Goal: Task Accomplishment & Management: Use online tool/utility

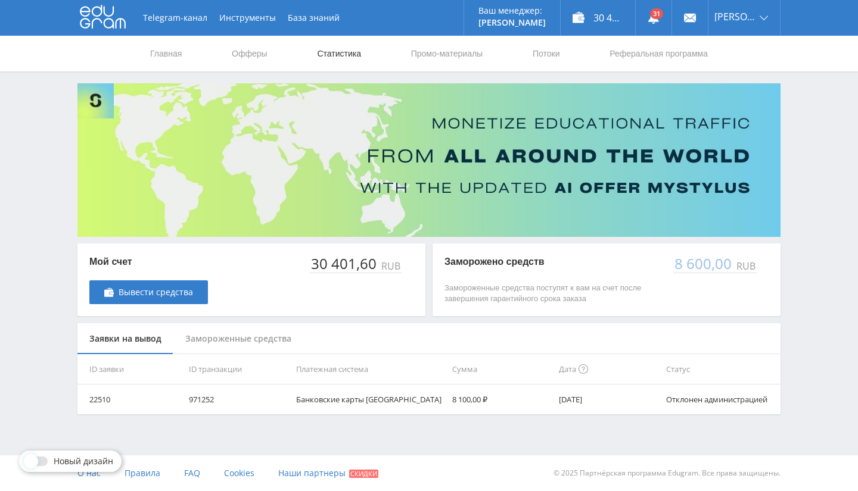
click at [325, 60] on link "Статистика" at bounding box center [339, 54] width 46 height 36
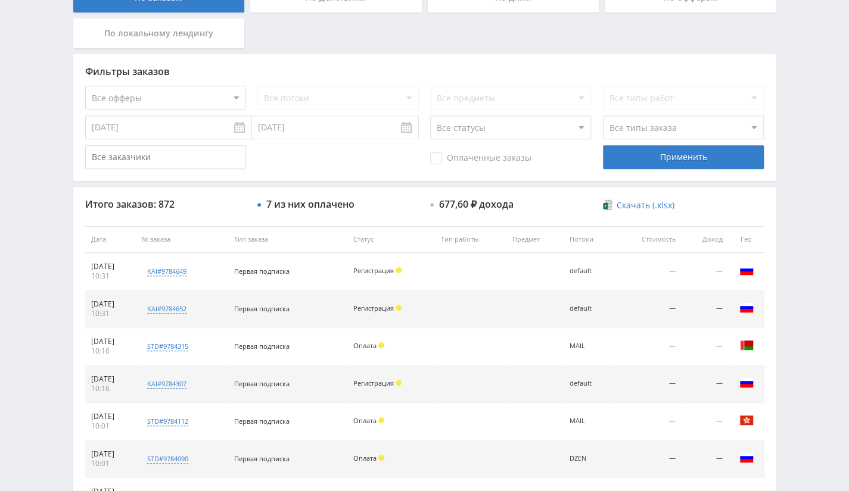
scroll to position [176, 0]
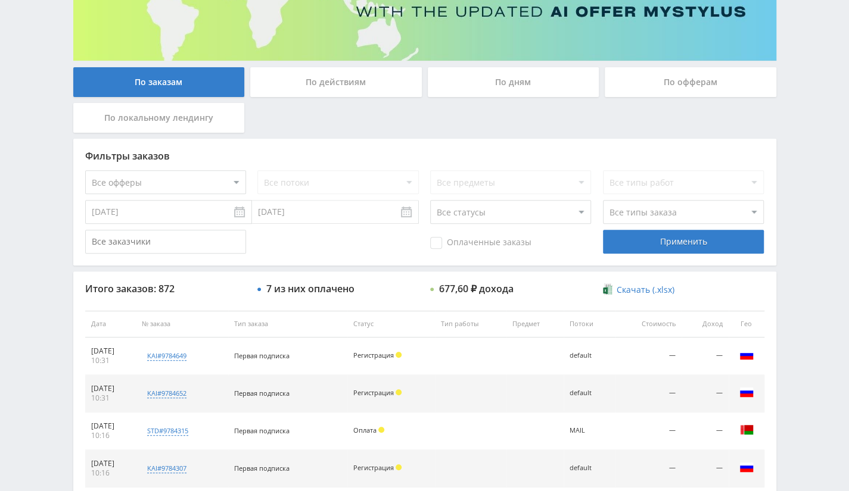
click at [668, 72] on div "По офферам" at bounding box center [691, 82] width 172 height 30
click at [0, 0] on input "По офферам" at bounding box center [0, 0] width 0 height 0
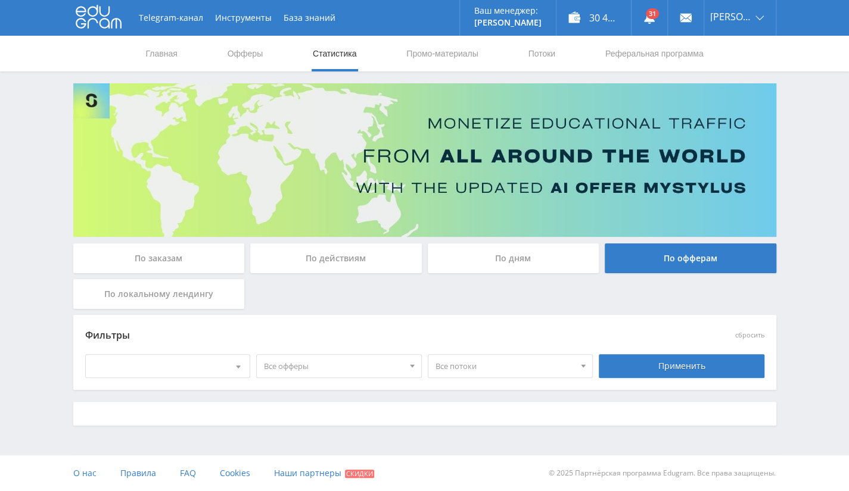
scroll to position [0, 0]
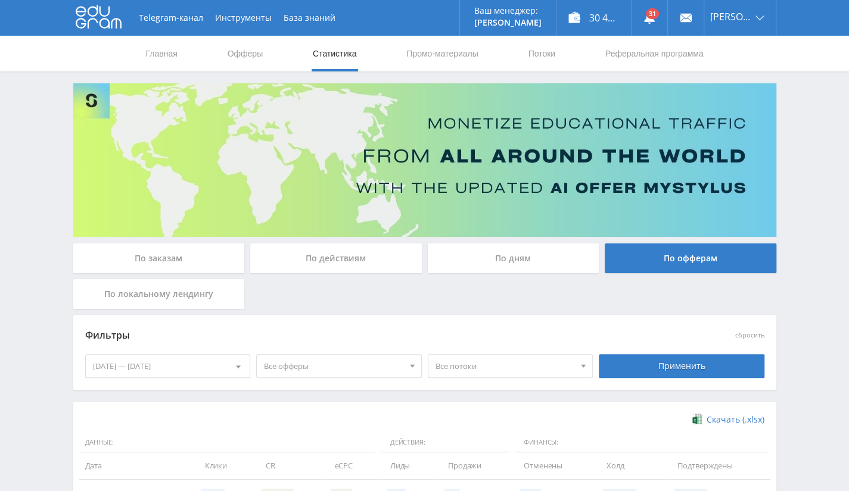
click at [150, 368] on div "01.10.2025 — 07.10.2025" at bounding box center [168, 366] width 164 height 23
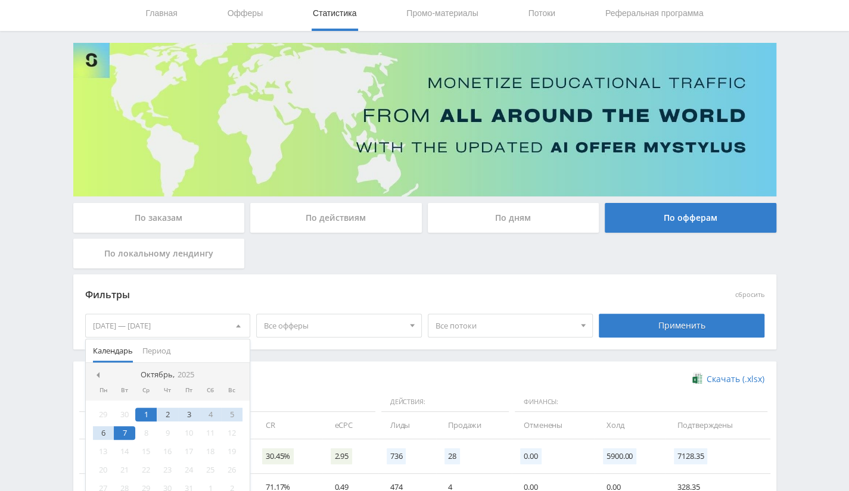
scroll to position [60, 0]
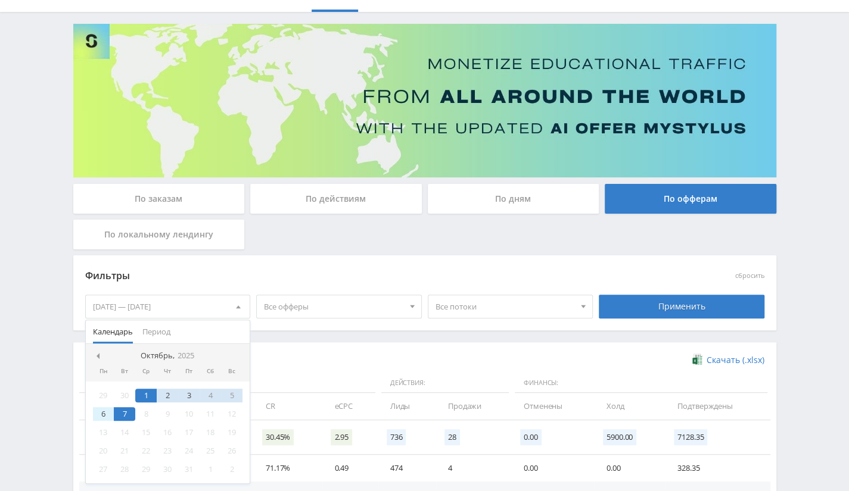
click at [104, 410] on div "6" at bounding box center [103, 414] width 21 height 14
click at [98, 354] on span at bounding box center [97, 356] width 6 height 6
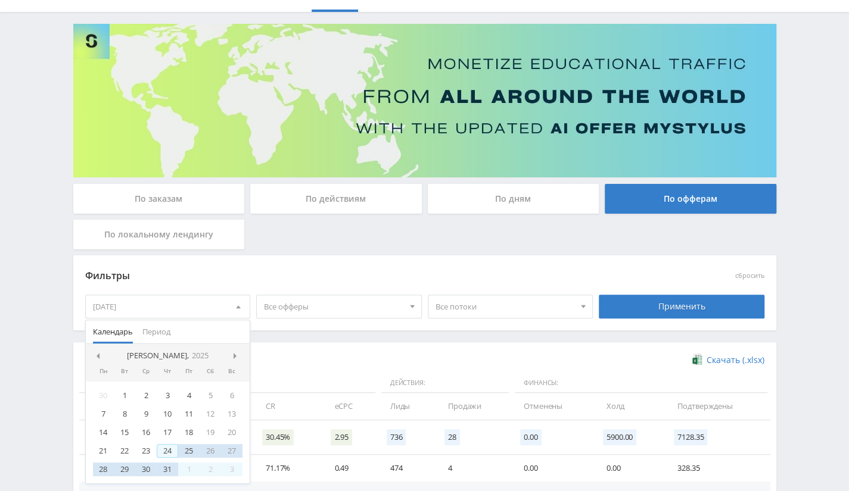
click at [166, 448] on div "24" at bounding box center [167, 451] width 21 height 14
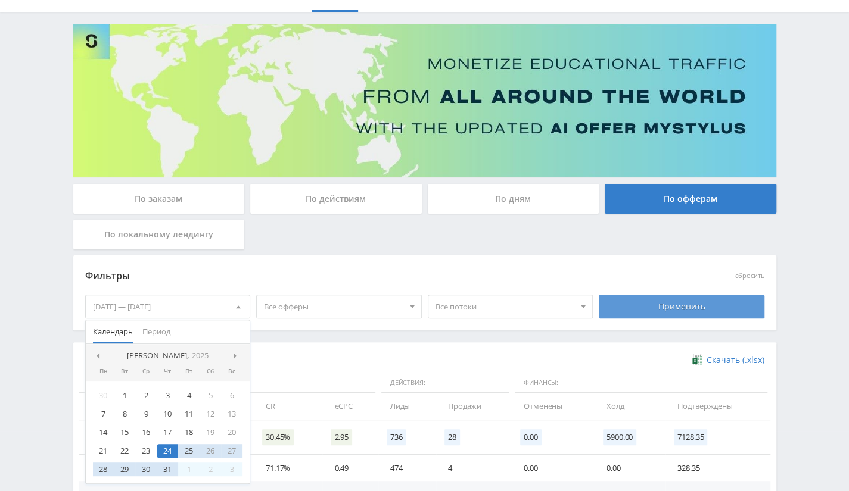
click at [640, 303] on div "Применить" at bounding box center [682, 307] width 166 height 24
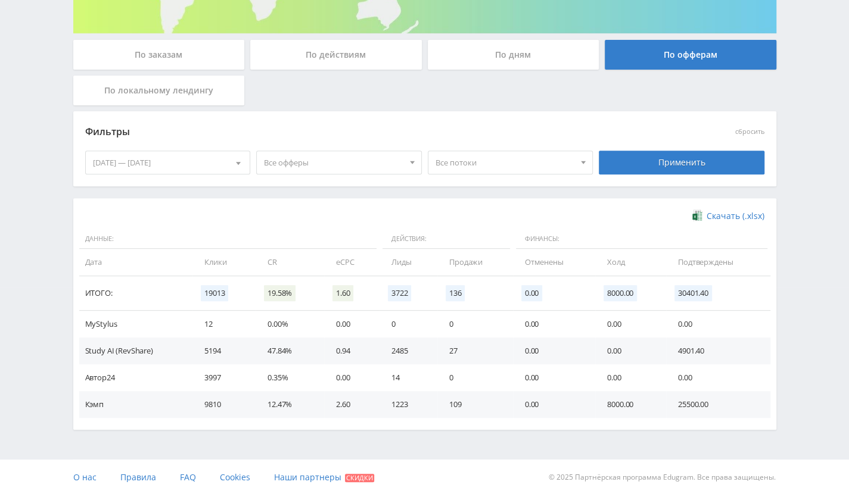
scroll to position [207, 0]
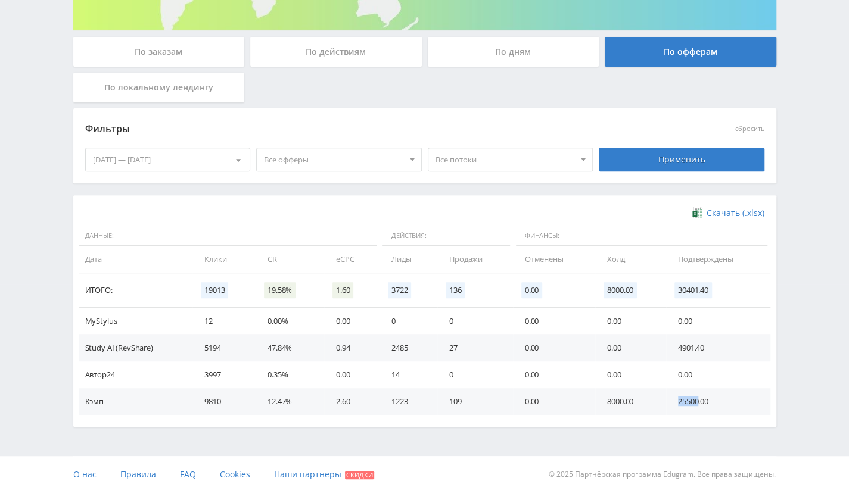
drag, startPoint x: 678, startPoint y: 402, endPoint x: 698, endPoint y: 401, distance: 20.3
click at [698, 401] on td "25500.00" at bounding box center [718, 401] width 104 height 27
copy td "25500"
drag, startPoint x: 674, startPoint y: 347, endPoint x: 695, endPoint y: 348, distance: 20.3
click at [695, 348] on td "4901.40" at bounding box center [718, 348] width 104 height 27
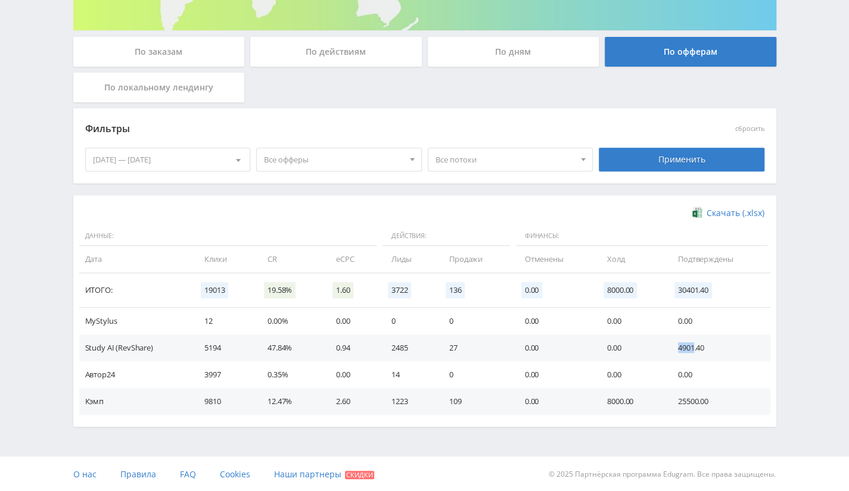
copy td "4901"
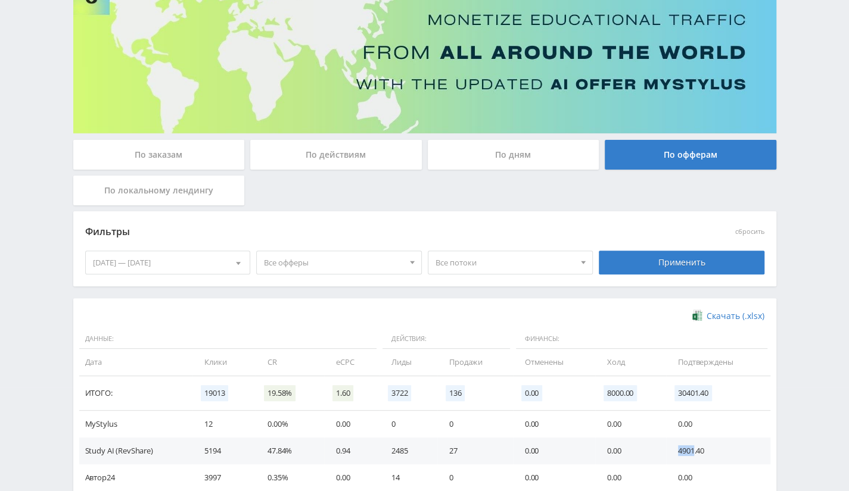
scroll to position [0, 0]
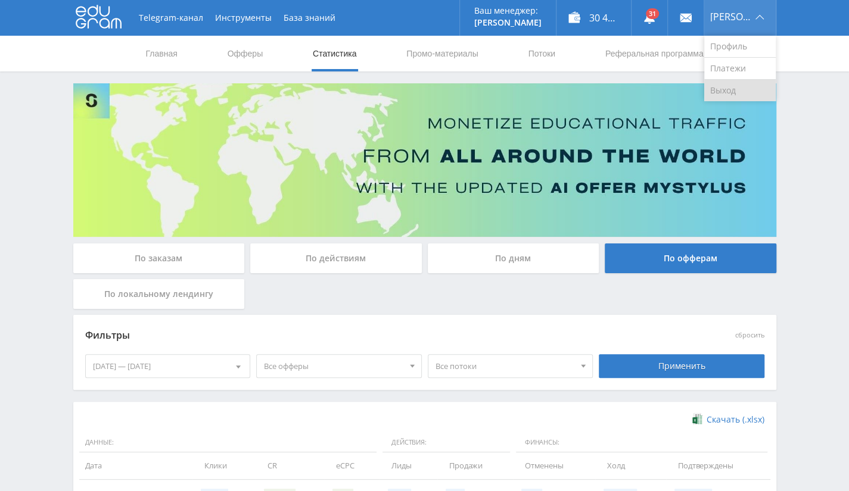
click at [731, 86] on link "Выход" at bounding box center [739, 90] width 71 height 21
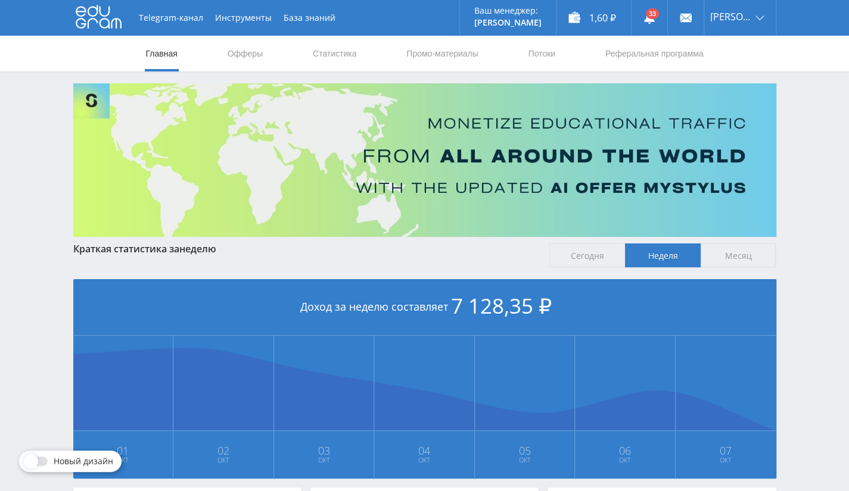
click at [309, 57] on nav "Главная Офферы Статистика Промо-материалы Потоки Реферальная программа" at bounding box center [425, 54] width 560 height 36
click at [342, 45] on link "Статистика" at bounding box center [335, 54] width 46 height 36
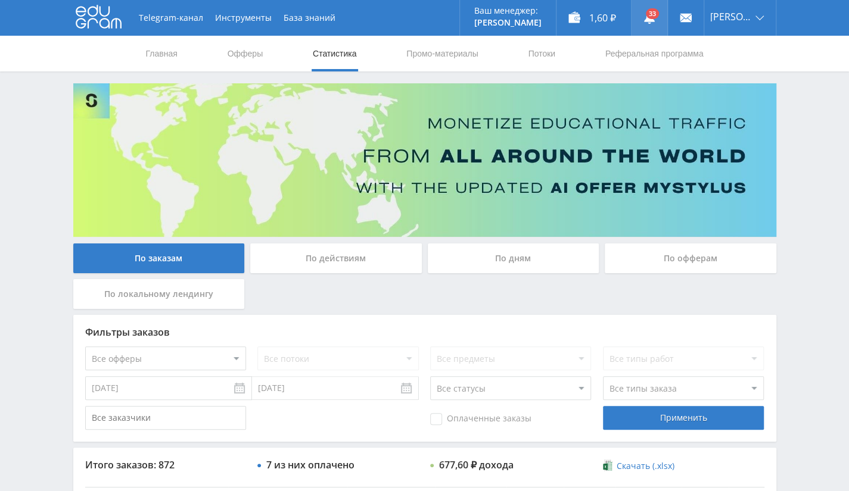
click at [646, 22] on link at bounding box center [649, 18] width 36 height 36
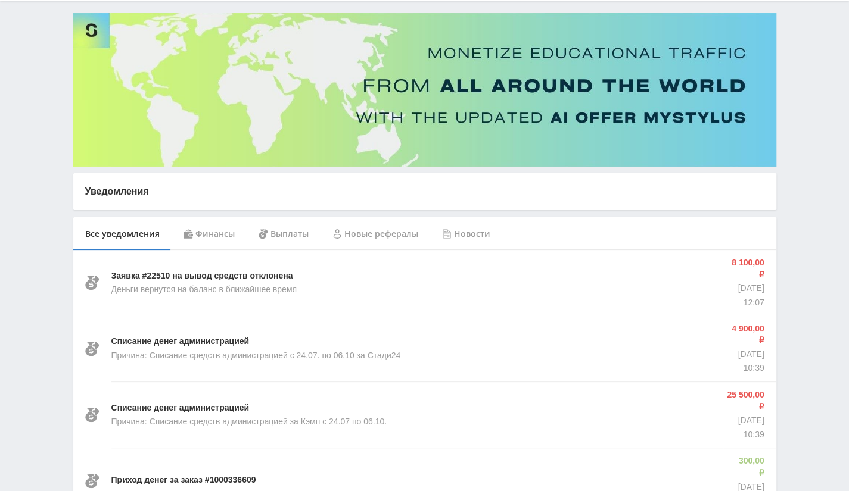
scroll to position [119, 0]
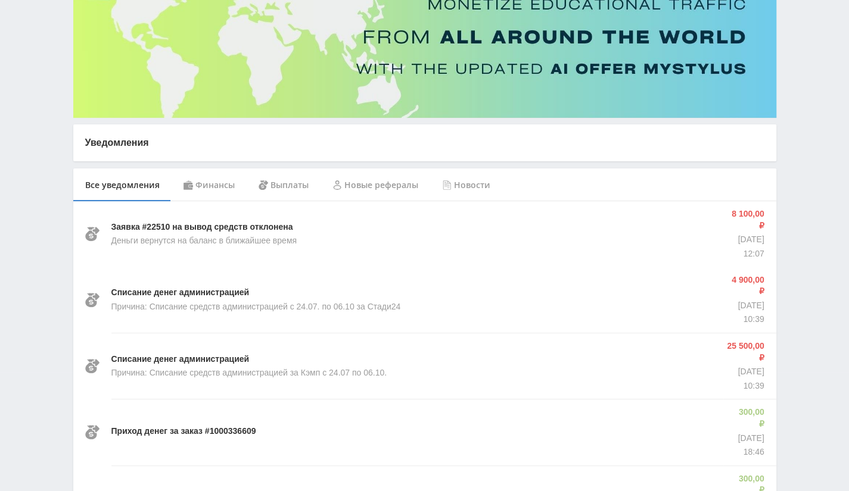
click at [205, 175] on div "Финансы" at bounding box center [209, 185] width 75 height 33
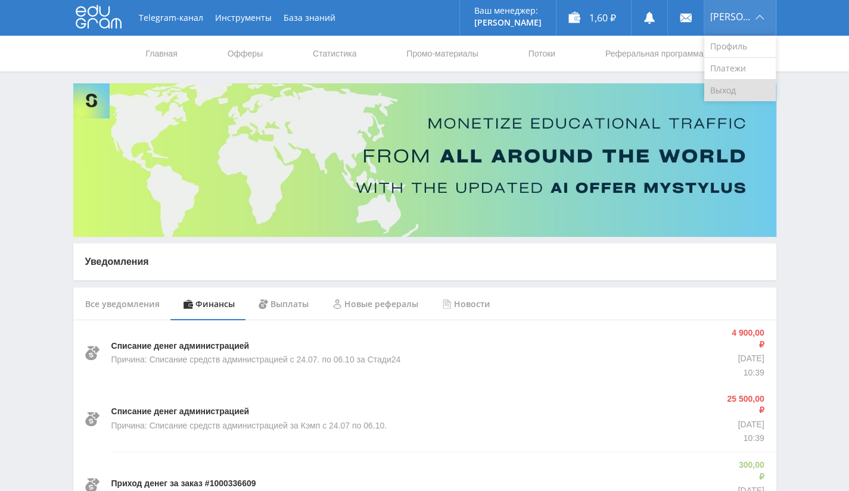
click at [728, 83] on link "Выход" at bounding box center [739, 90] width 71 height 21
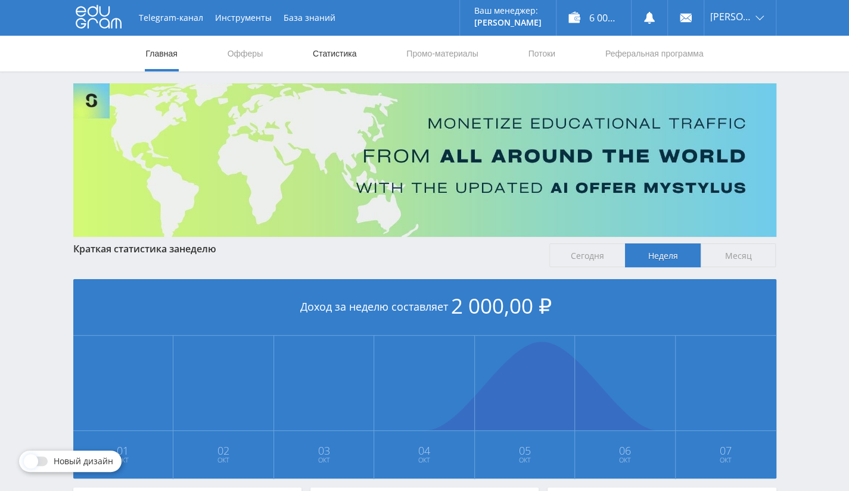
click at [323, 61] on link "Статистика" at bounding box center [335, 54] width 46 height 36
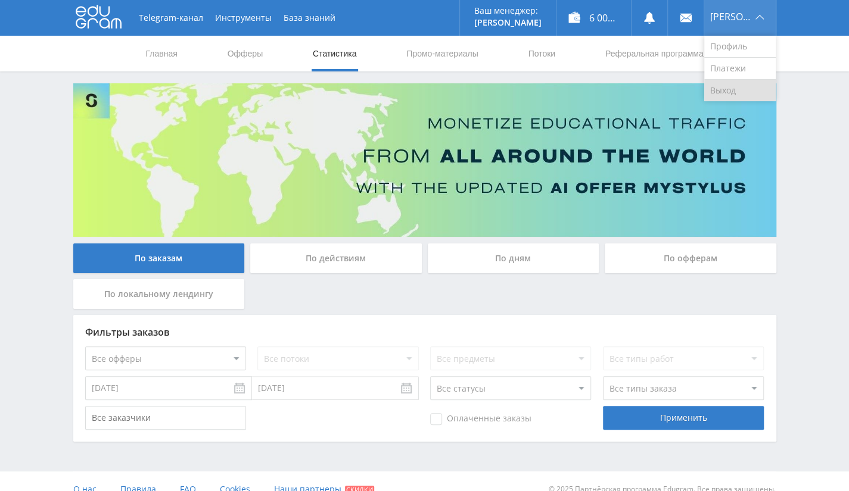
click at [746, 82] on link "Выход" at bounding box center [739, 90] width 71 height 21
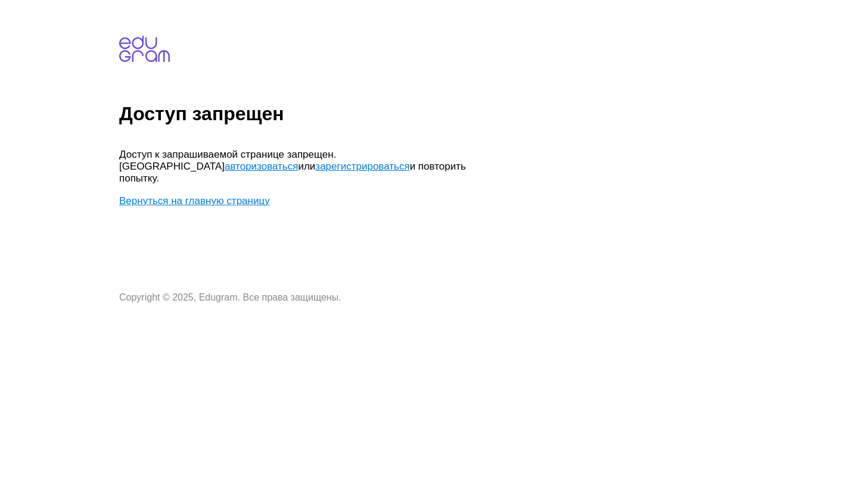
click at [257, 195] on link "Вернуться на главную страницу" at bounding box center [194, 200] width 151 height 11
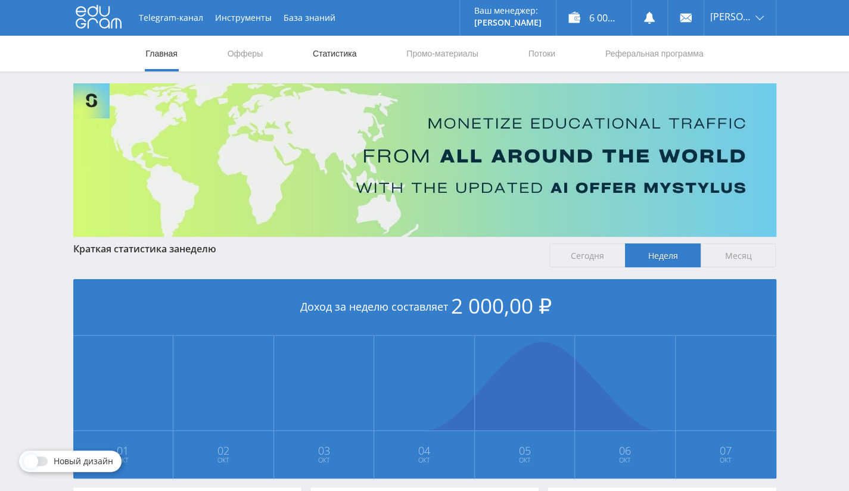
click at [335, 57] on link "Статистика" at bounding box center [335, 54] width 46 height 36
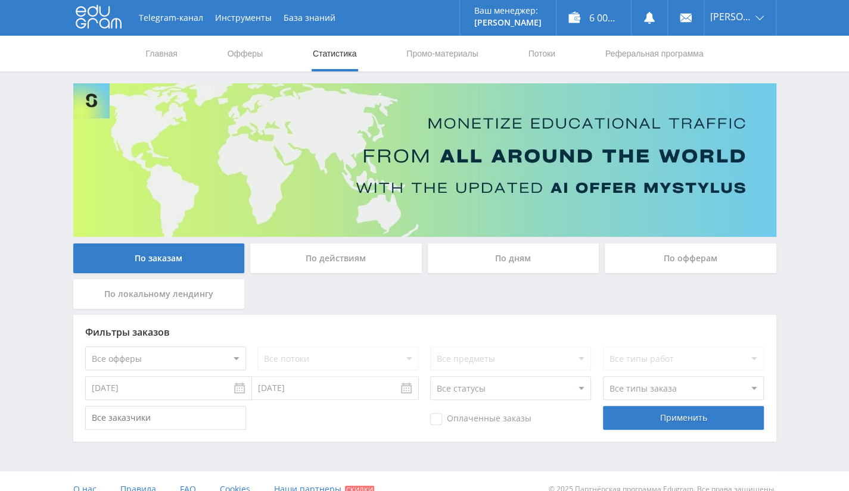
click at [702, 267] on div "По офферам" at bounding box center [691, 259] width 172 height 30
click at [0, 0] on input "По офферам" at bounding box center [0, 0] width 0 height 0
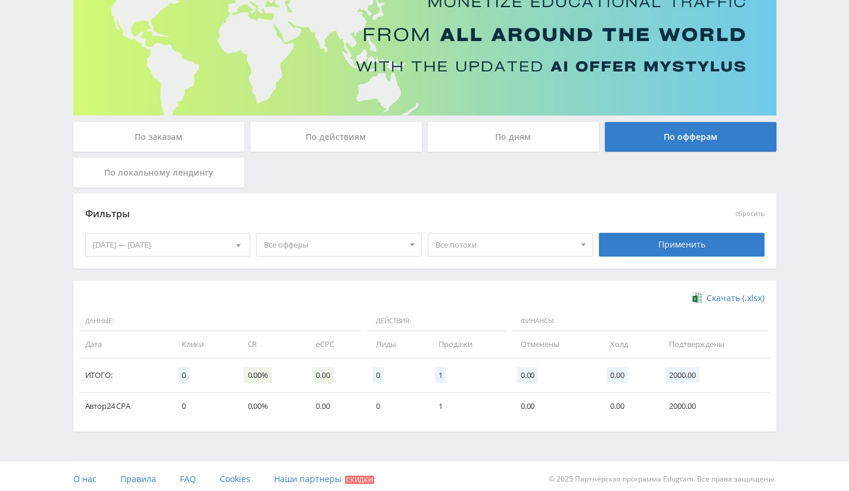
scroll to position [126, 0]
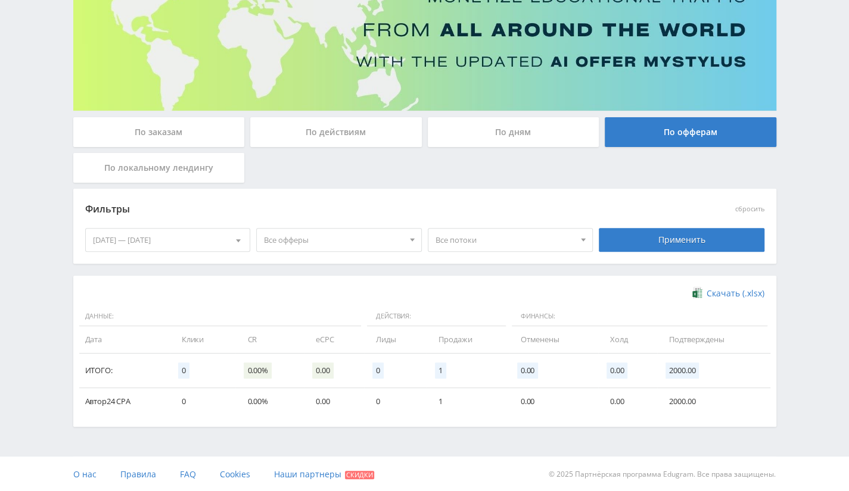
click at [156, 244] on div "[DATE] — [DATE]" at bounding box center [168, 240] width 164 height 23
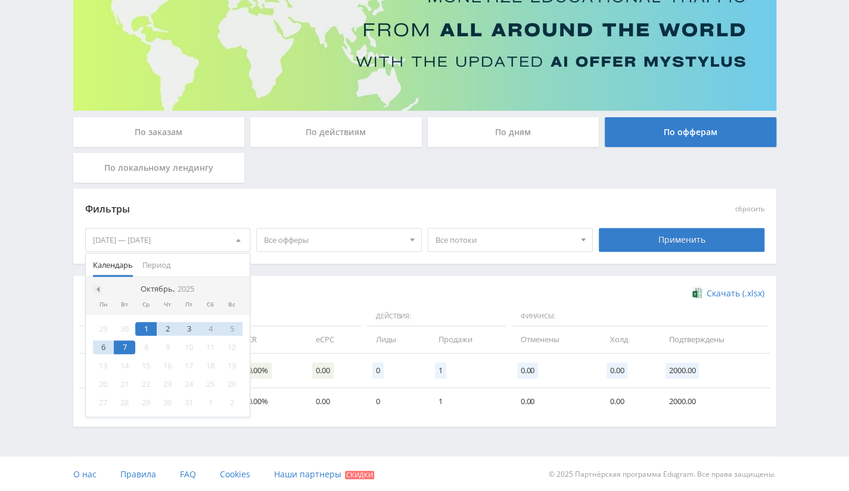
click at [99, 287] on div at bounding box center [98, 290] width 10 height 10
click at [96, 289] on span at bounding box center [97, 290] width 6 height 6
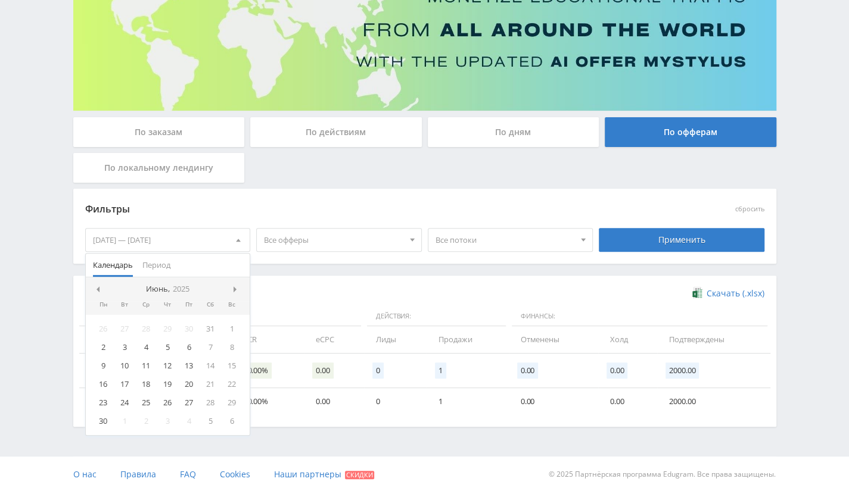
click at [96, 289] on span at bounding box center [97, 290] width 6 height 6
click at [129, 382] on div "20" at bounding box center [124, 385] width 21 height 14
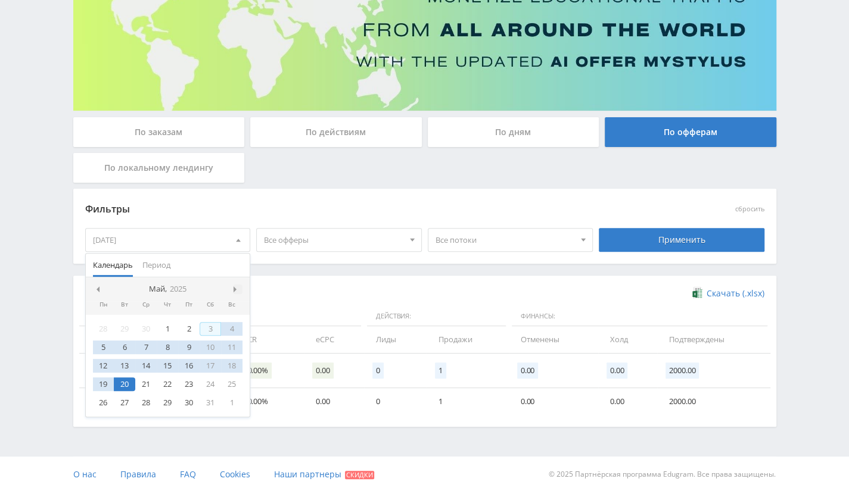
click at [235, 287] on span at bounding box center [236, 290] width 6 height 6
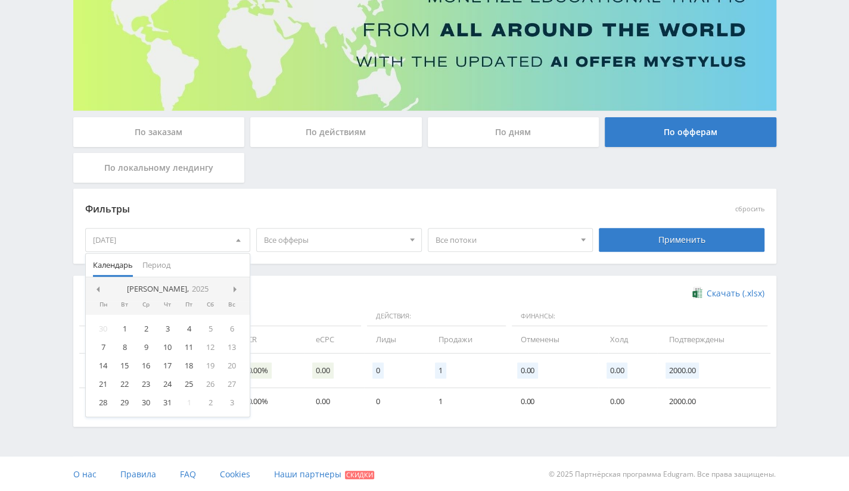
click at [235, 287] on span at bounding box center [236, 290] width 6 height 6
click at [237, 287] on span at bounding box center [236, 290] width 6 height 6
click at [98, 346] on div "6" at bounding box center [103, 348] width 21 height 14
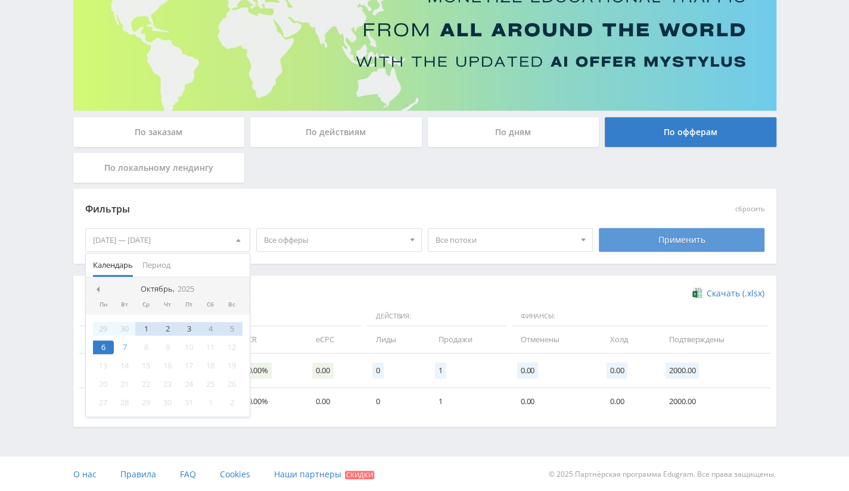
click at [623, 233] on div "Применить" at bounding box center [682, 240] width 166 height 24
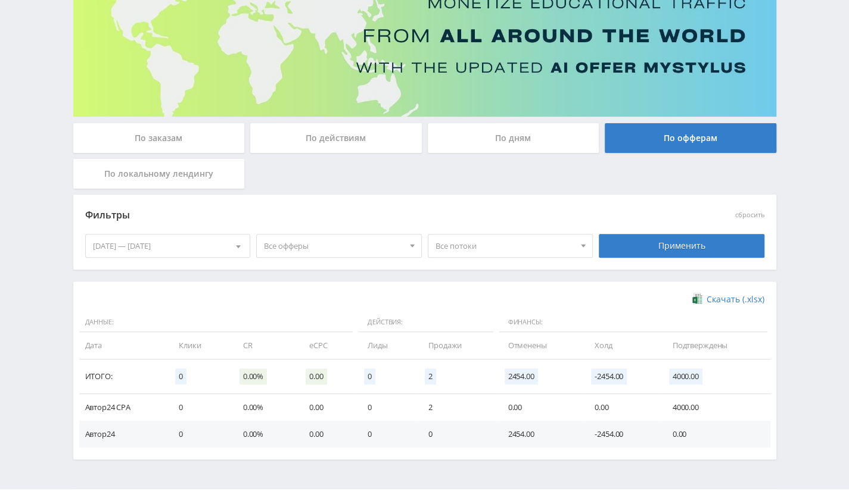
scroll to position [153, 0]
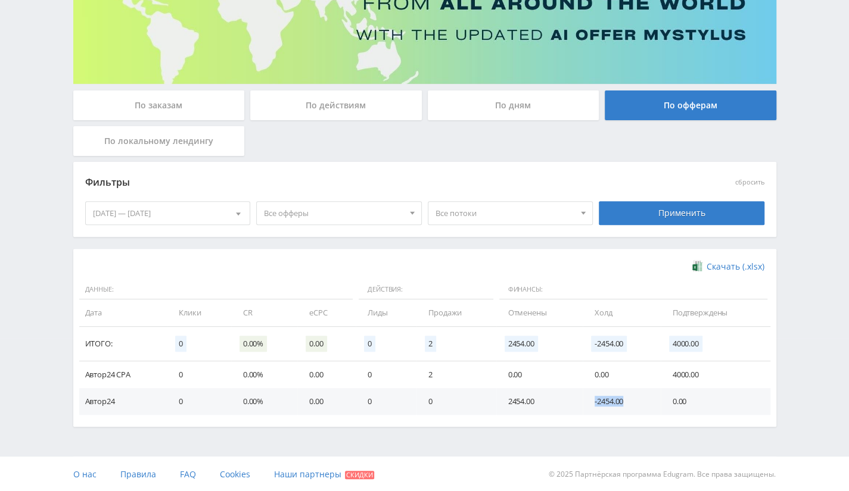
drag, startPoint x: 565, startPoint y: 397, endPoint x: 633, endPoint y: 397, distance: 67.9
click at [633, 397] on tr "Автор24 0 0.00% 0.00 0 0 2454.00 -2454.00 0.00" at bounding box center [424, 401] width 691 height 27
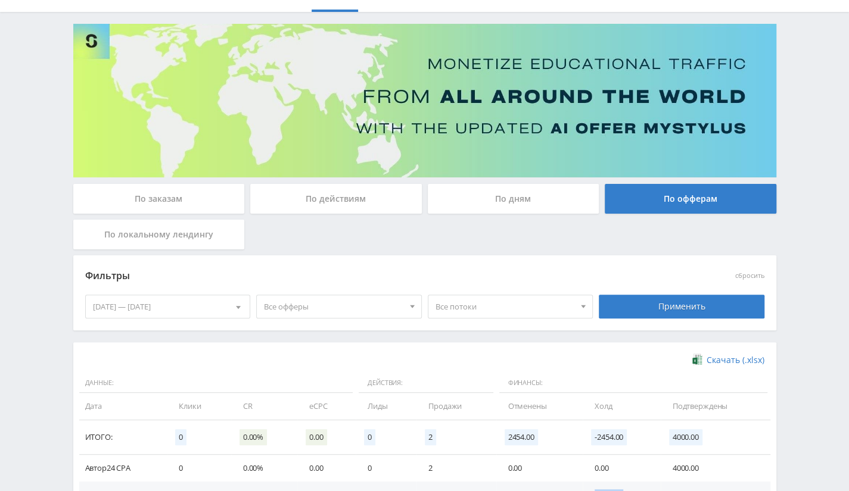
scroll to position [0, 0]
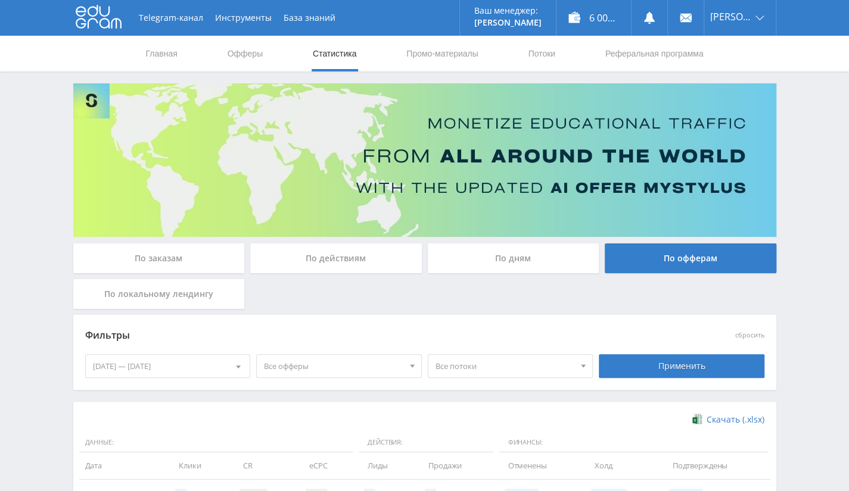
click at [200, 365] on div "20.05.2025 — 06.10.2025" at bounding box center [168, 366] width 164 height 23
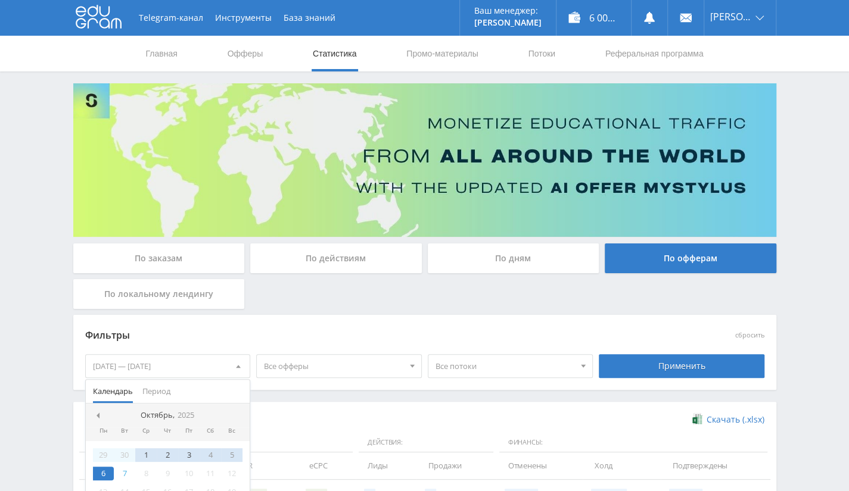
scroll to position [153, 0]
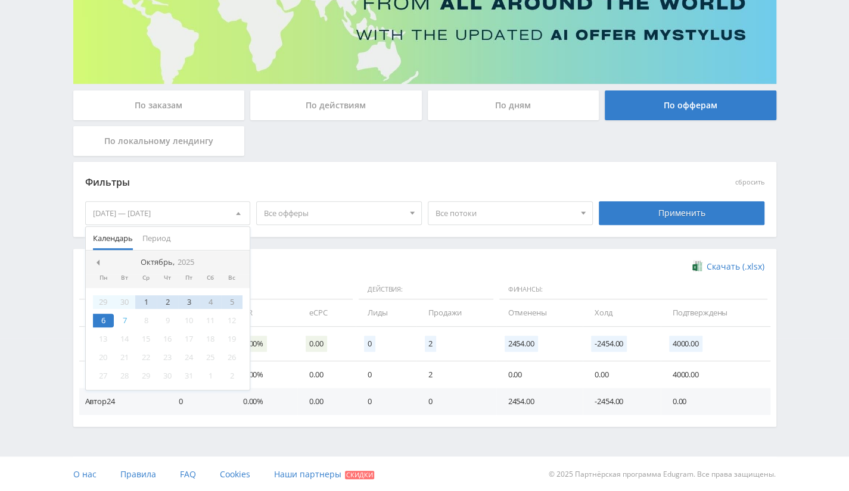
click at [466, 287] on span "Действия:" at bounding box center [426, 290] width 134 height 20
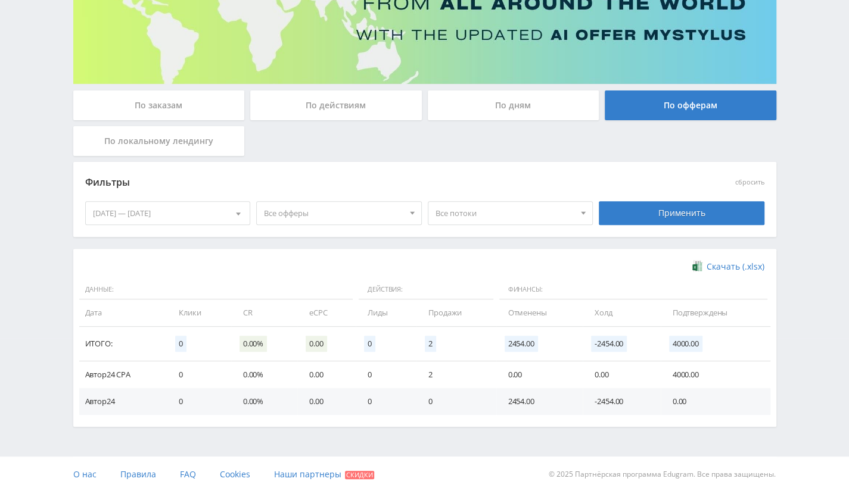
click at [205, 213] on div "20.05.2025 — 06.10.2025" at bounding box center [168, 213] width 164 height 23
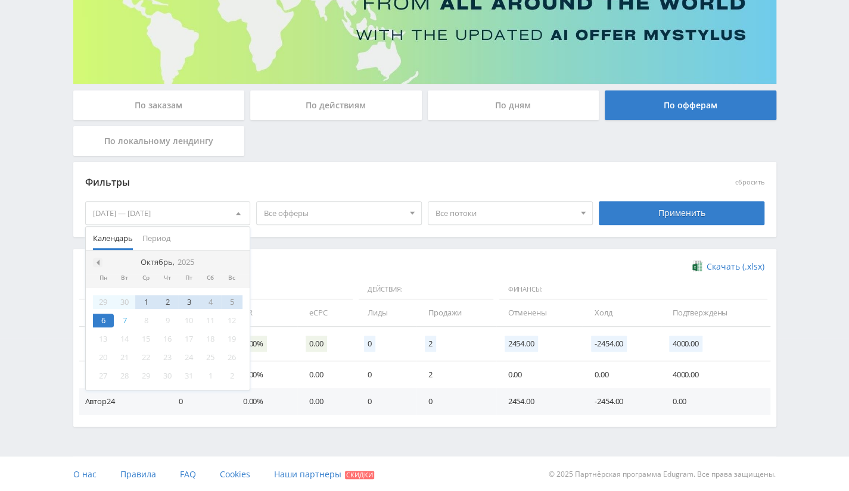
click at [98, 262] on span at bounding box center [97, 263] width 6 height 6
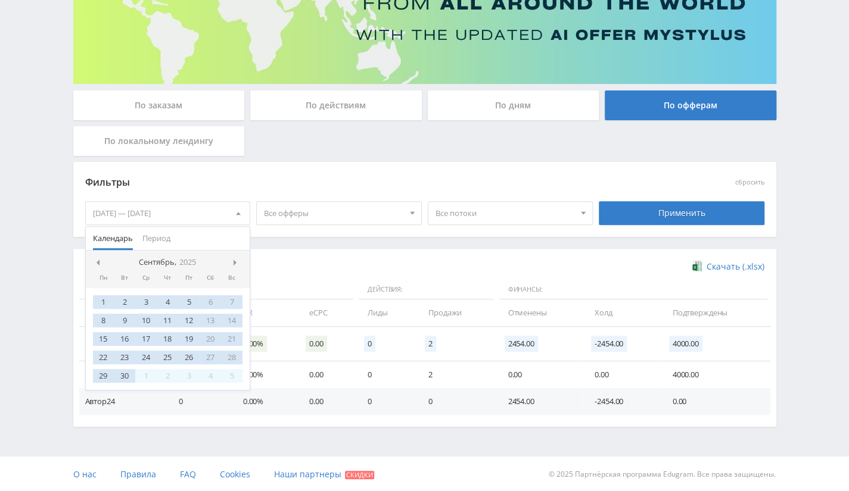
click at [98, 262] on span at bounding box center [97, 263] width 6 height 6
click at [572, 322] on td "Отменены" at bounding box center [539, 313] width 87 height 27
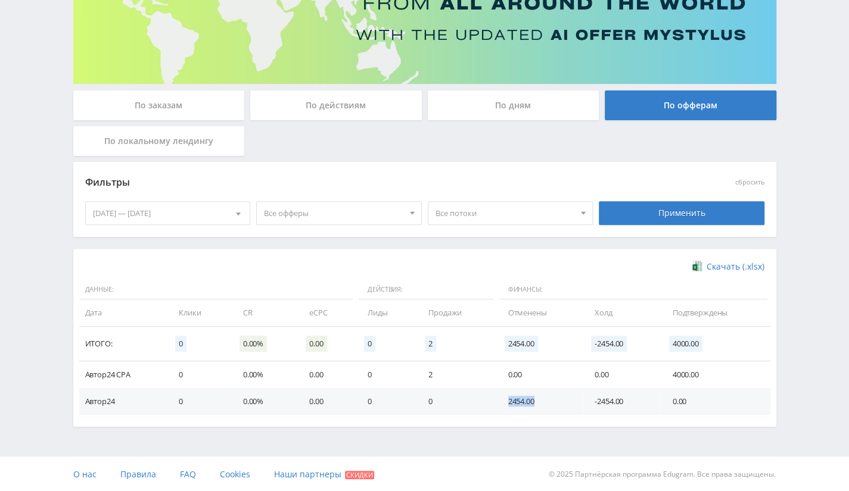
drag, startPoint x: 507, startPoint y: 406, endPoint x: 549, endPoint y: 402, distance: 41.3
click at [549, 402] on td "2454.00" at bounding box center [539, 401] width 87 height 27
drag, startPoint x: 594, startPoint y: 404, endPoint x: 625, endPoint y: 401, distance: 31.2
click at [625, 401] on td "-2454.00" at bounding box center [621, 401] width 77 height 27
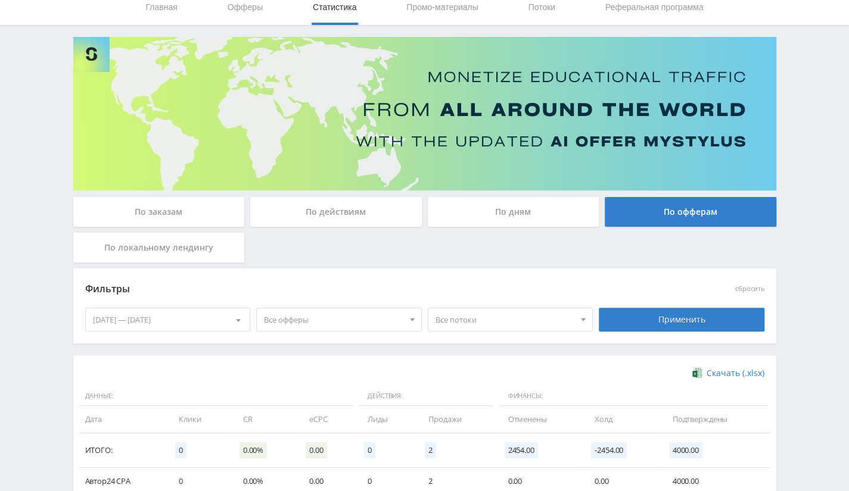
scroll to position [0, 0]
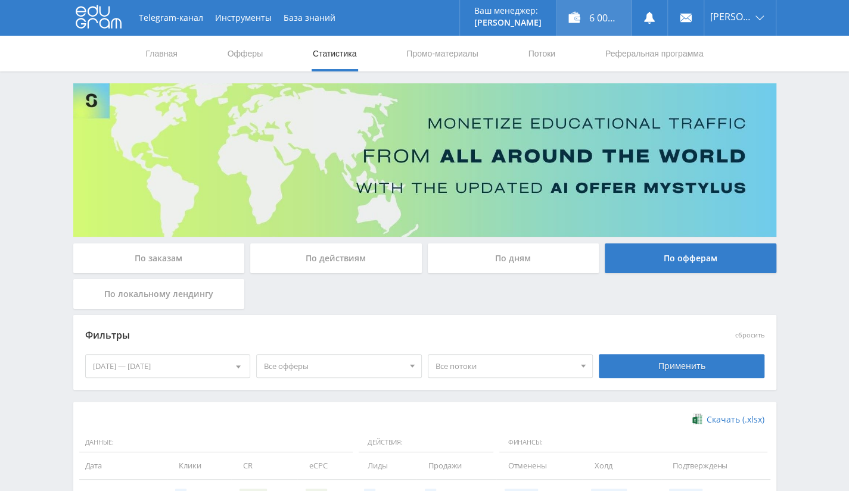
click at [596, 14] on div "6 000,00 ₽" at bounding box center [593, 18] width 74 height 36
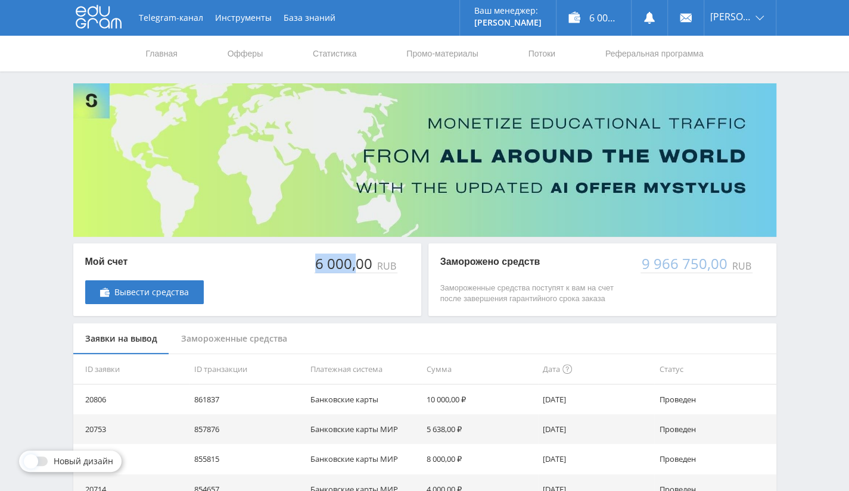
drag, startPoint x: 317, startPoint y: 266, endPoint x: 357, endPoint y: 265, distance: 39.3
click at [357, 265] on div "6 000,00" at bounding box center [344, 264] width 61 height 17
click at [329, 57] on link "Статистика" at bounding box center [335, 54] width 46 height 36
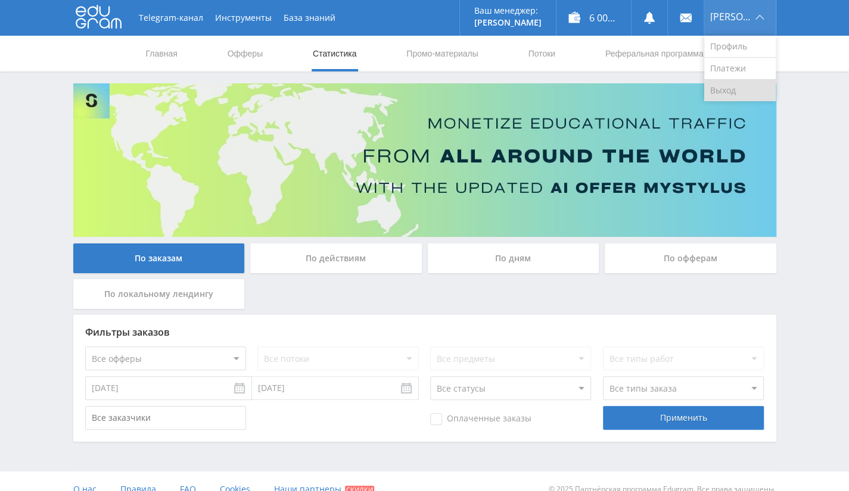
click at [727, 94] on link "Выход" at bounding box center [739, 90] width 71 height 21
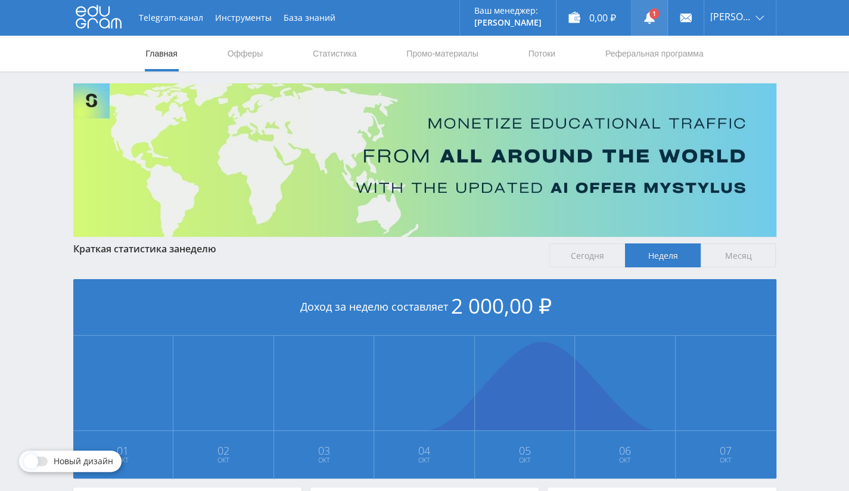
drag, startPoint x: 647, startPoint y: 24, endPoint x: 643, endPoint y: 30, distance: 6.9
click at [647, 24] on link at bounding box center [649, 18] width 36 height 36
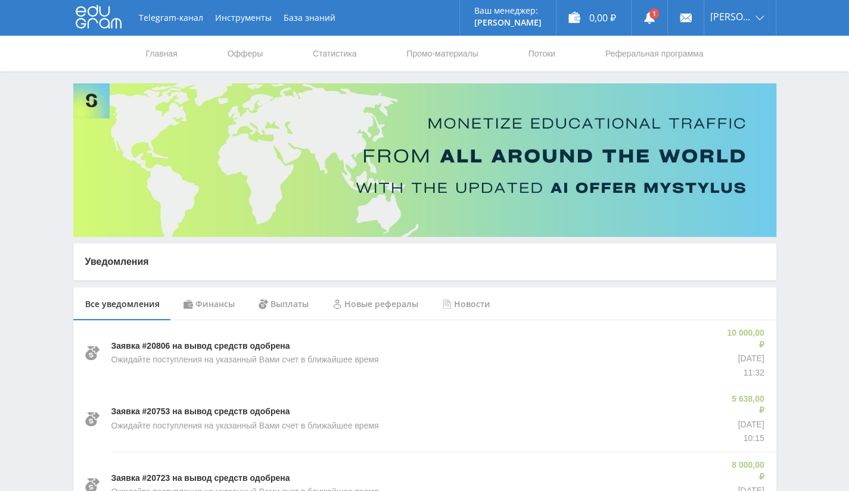
click at [216, 303] on div "Финансы" at bounding box center [209, 304] width 75 height 33
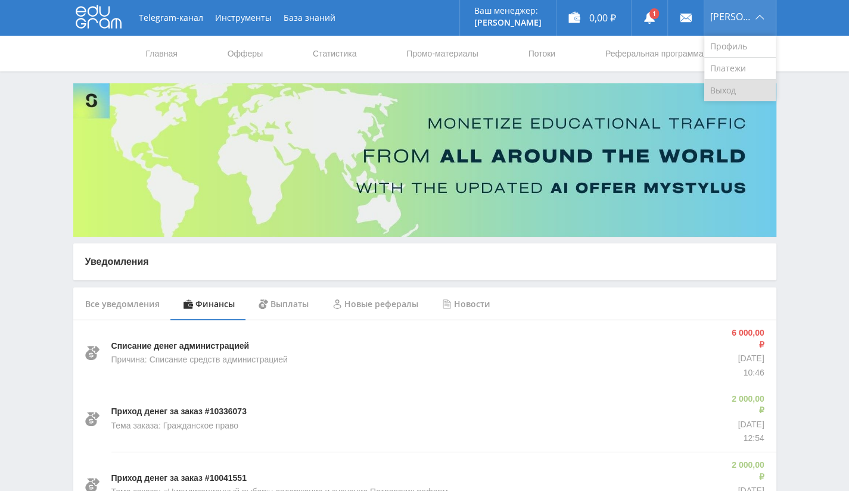
click at [729, 84] on link "Выход" at bounding box center [739, 90] width 71 height 21
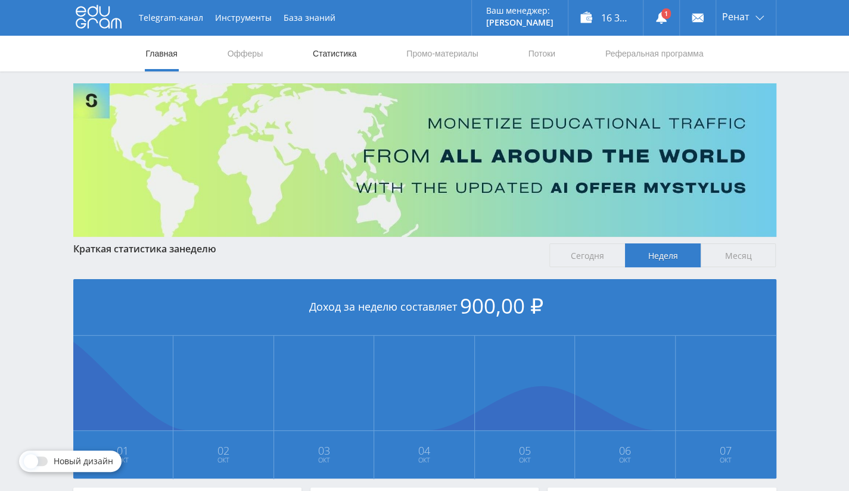
click at [353, 55] on link "Статистика" at bounding box center [335, 54] width 46 height 36
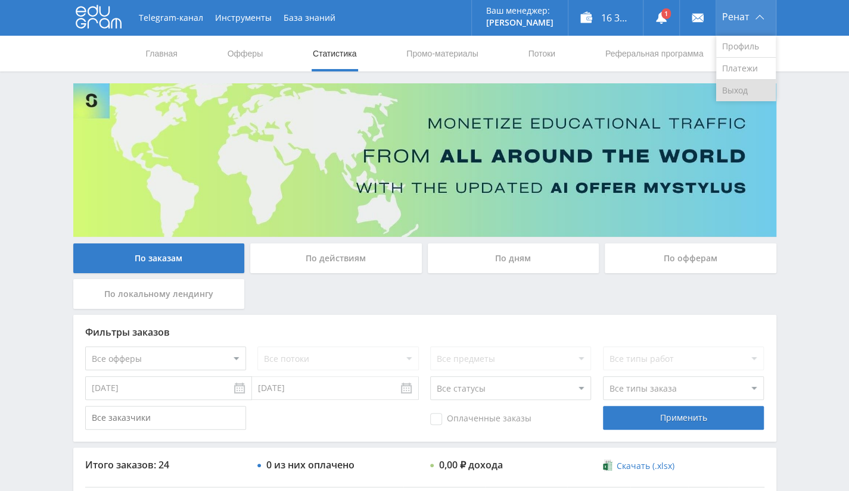
click at [723, 94] on link "Выход" at bounding box center [746, 90] width 60 height 21
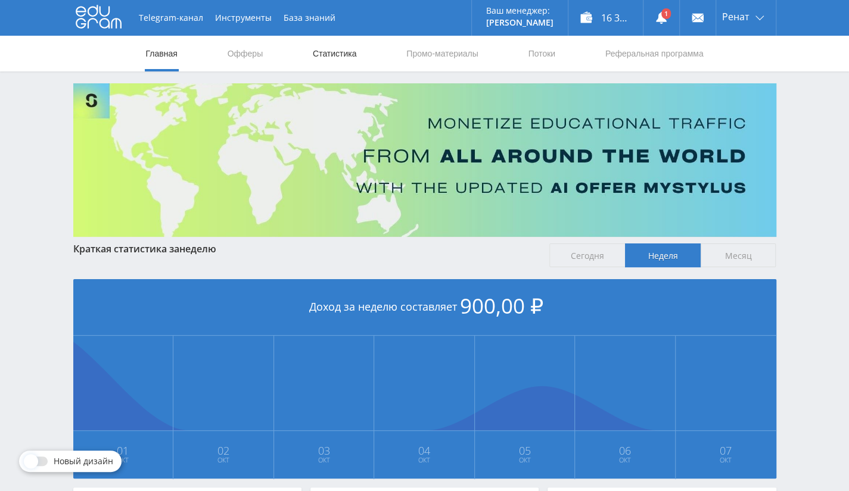
click at [347, 57] on link "Статистика" at bounding box center [335, 54] width 46 height 36
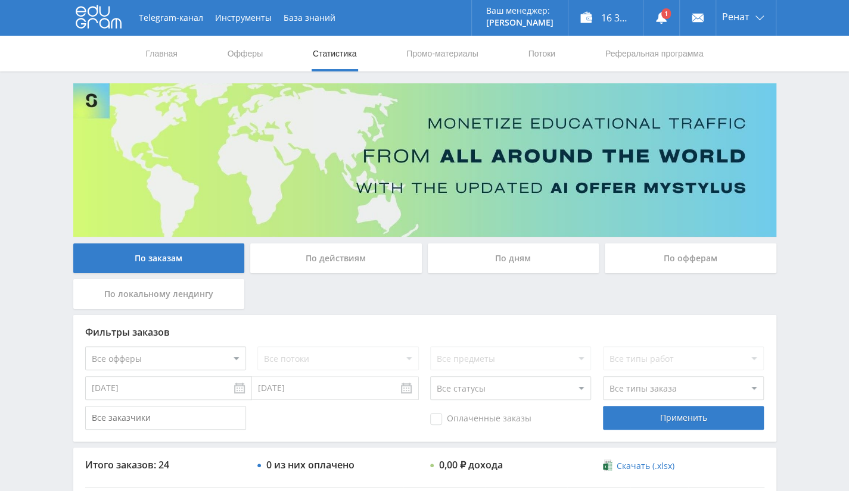
click at [675, 264] on div "По офферам" at bounding box center [691, 259] width 172 height 30
click at [0, 0] on input "По офферам" at bounding box center [0, 0] width 0 height 0
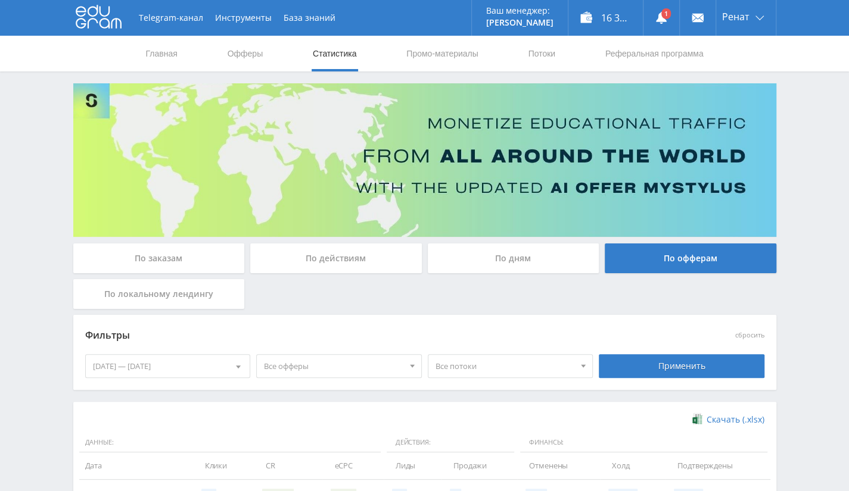
click at [157, 371] on div "[DATE] — [DATE]" at bounding box center [168, 366] width 164 height 23
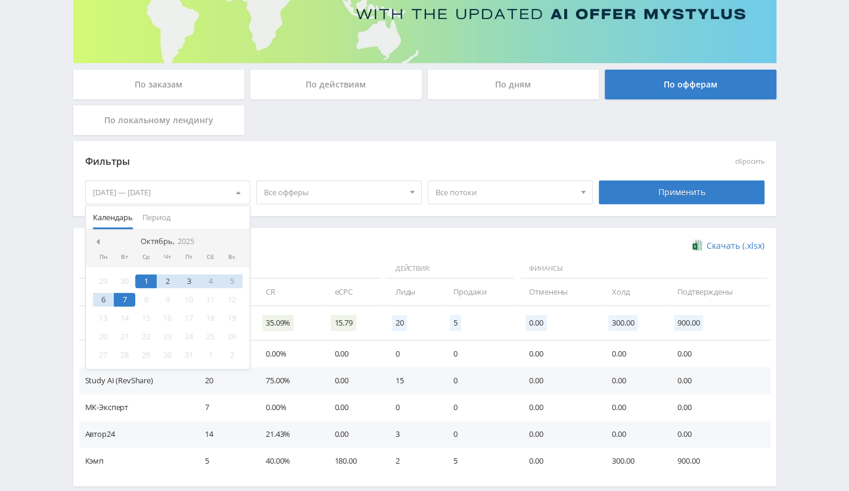
scroll to position [233, 0]
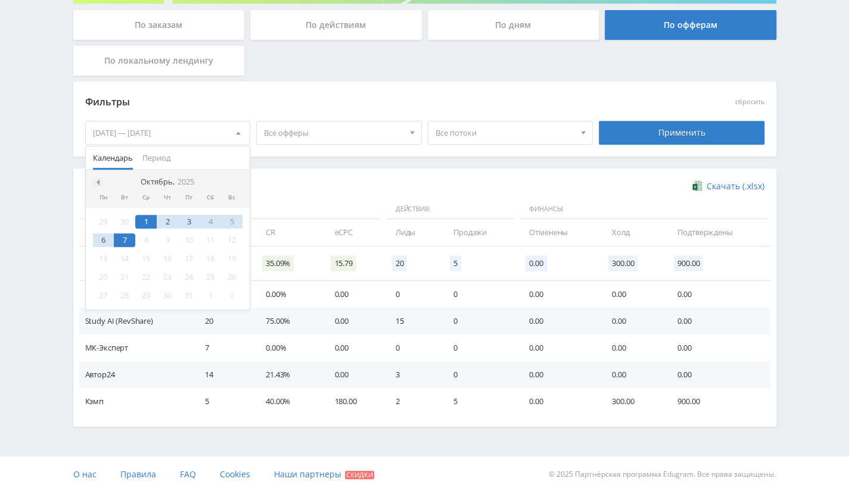
click at [96, 179] on span at bounding box center [97, 182] width 6 height 6
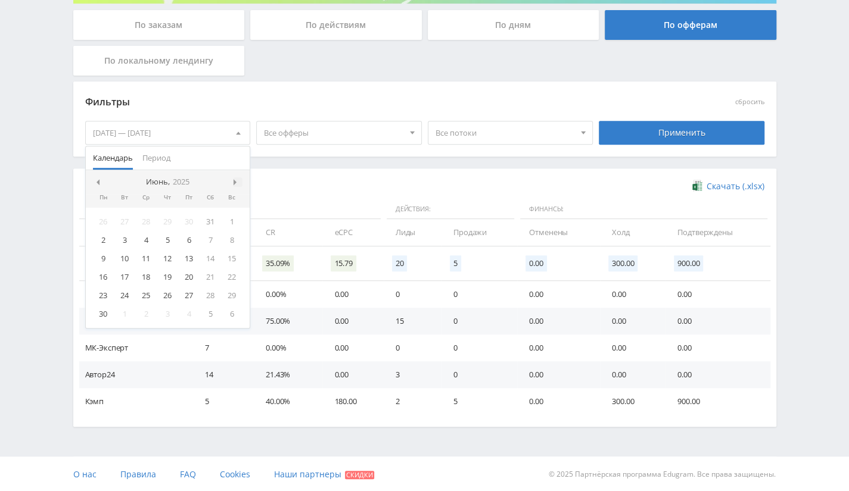
click at [233, 183] on div at bounding box center [238, 183] width 10 height 10
click at [167, 236] on div "10" at bounding box center [167, 240] width 21 height 14
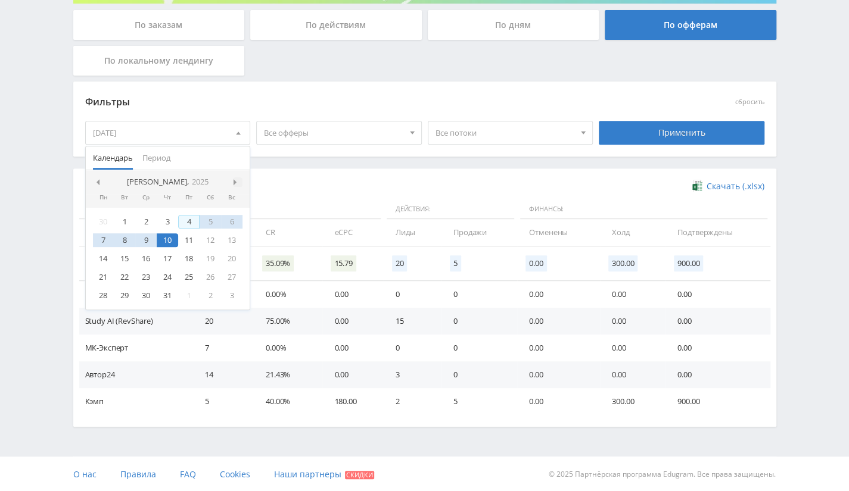
click at [235, 182] on span at bounding box center [236, 182] width 6 height 6
click at [109, 237] on div "6" at bounding box center [103, 240] width 21 height 14
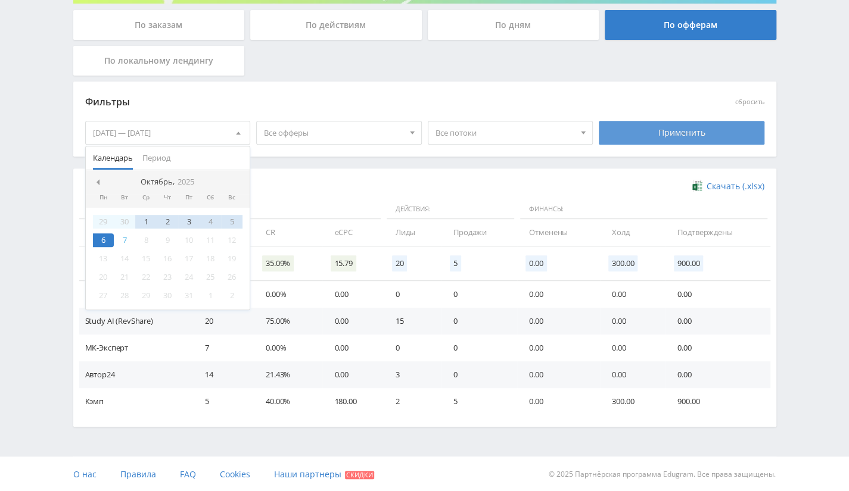
click at [636, 131] on div "Применить" at bounding box center [682, 133] width 166 height 24
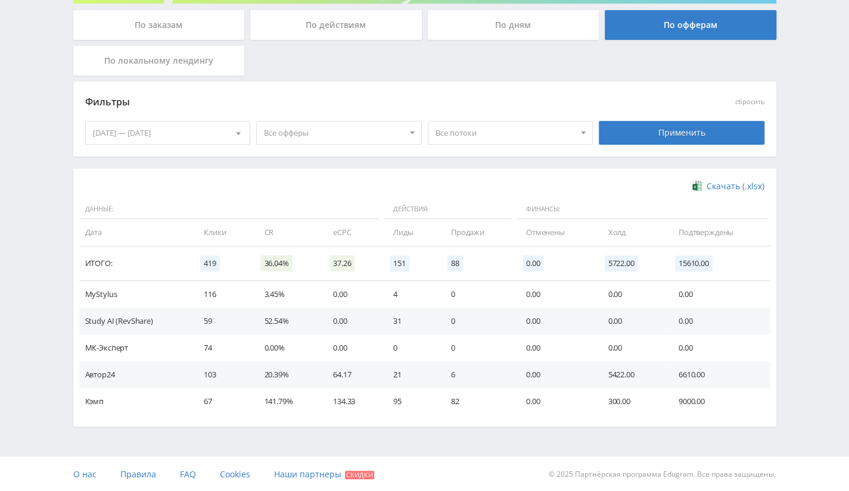
click at [180, 130] on div "[DATE] — [DATE]" at bounding box center [168, 133] width 164 height 23
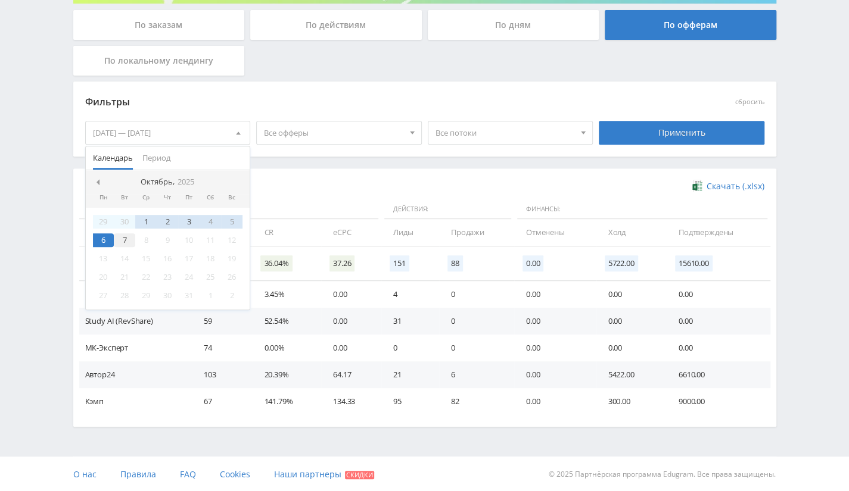
click at [123, 242] on div "7" at bounding box center [124, 240] width 21 height 14
click at [104, 195] on div "[DATE] Пн Вт Ср Чт Пт Сб Вс 29 30 1 2 3 4 5 6 7 8 9 10 11 12 13 14 15 16 17 18 …" at bounding box center [168, 240] width 164 height 140
click at [95, 179] on span at bounding box center [97, 182] width 6 height 6
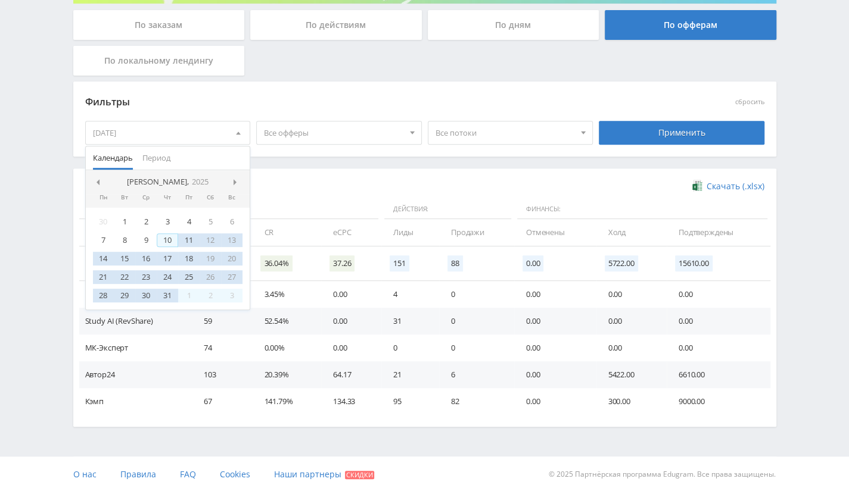
click at [170, 238] on div "10" at bounding box center [167, 240] width 21 height 14
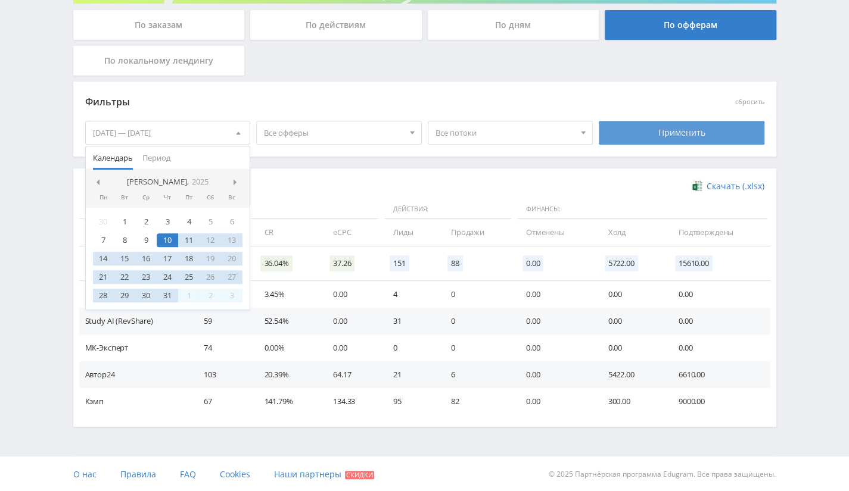
click at [629, 141] on div "Применить" at bounding box center [682, 133] width 166 height 24
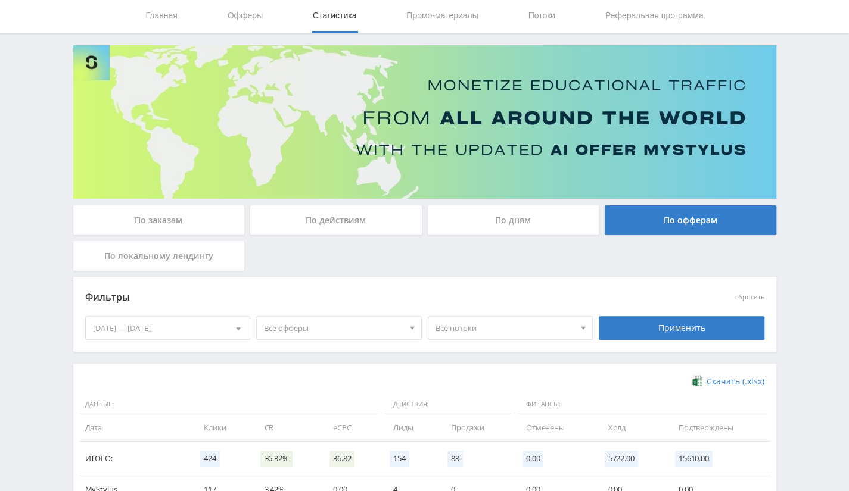
scroll to position [0, 0]
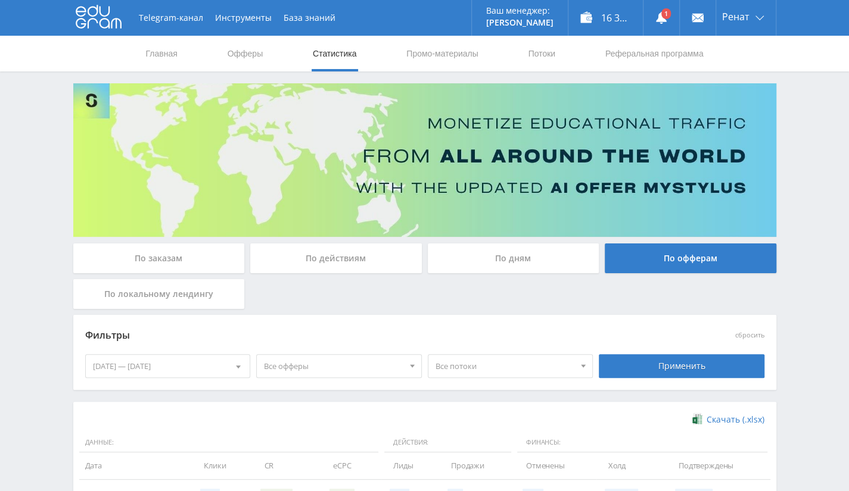
click at [203, 358] on div "[DATE] — [DATE]" at bounding box center [168, 366] width 164 height 23
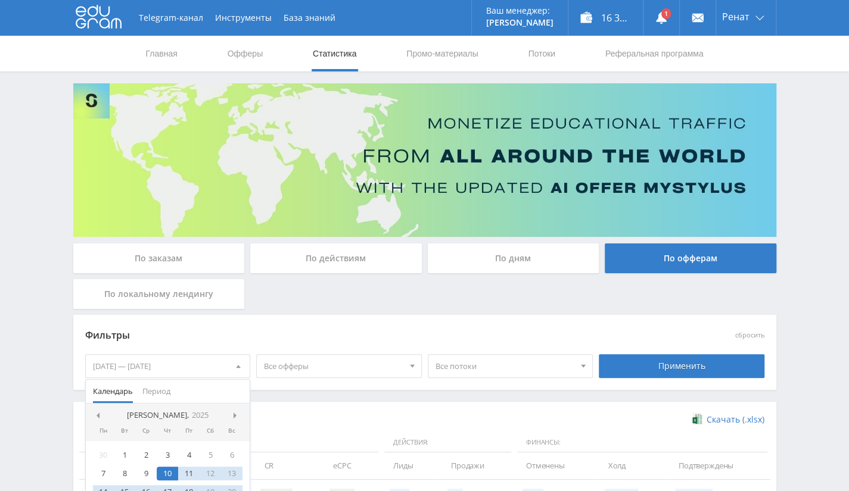
click at [425, 310] on div "По заказам По действиям По дням По офферам По локальному лендингу" at bounding box center [424, 279] width 709 height 71
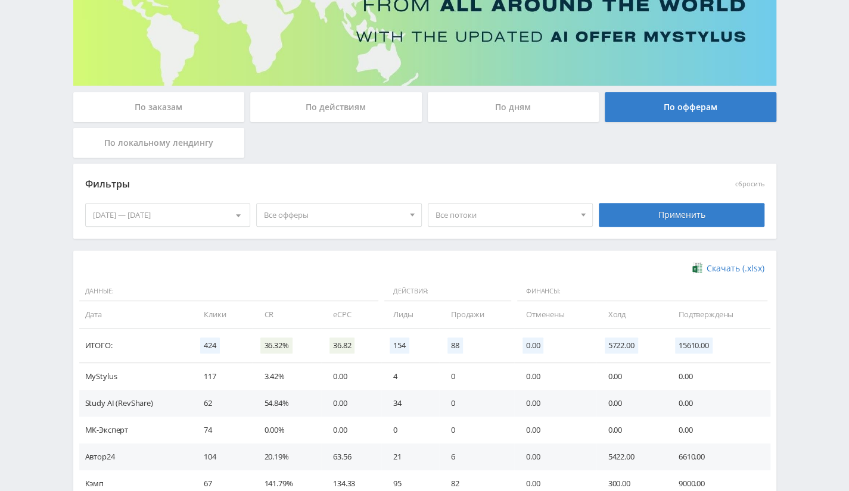
scroll to position [179, 0]
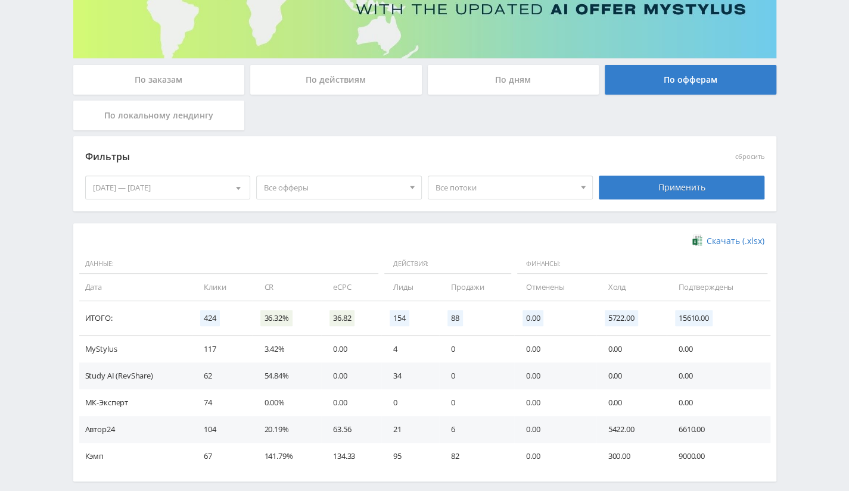
click at [135, 188] on div "10.07.2025 — 07.10.2025" at bounding box center [168, 187] width 164 height 23
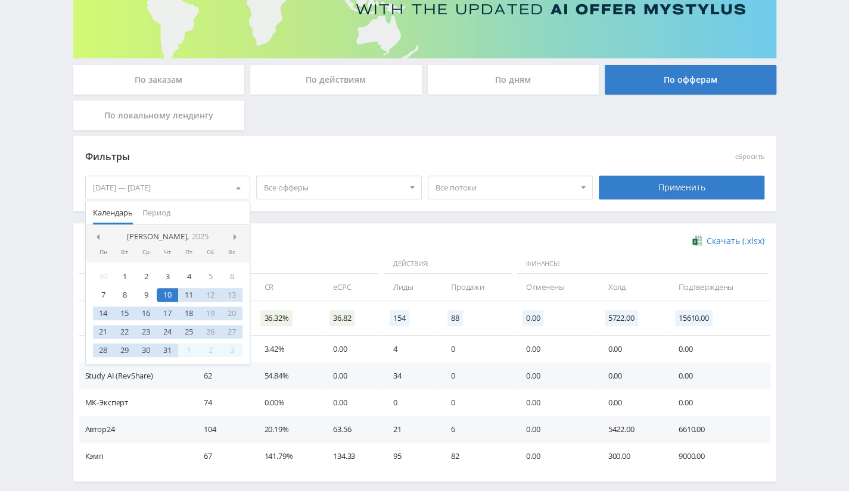
click at [386, 231] on div "Скачать (.xlsx) Данные: Действия: Финансы: Дата Клики CR eCPC Лиды Продажи Отме…" at bounding box center [424, 352] width 703 height 259
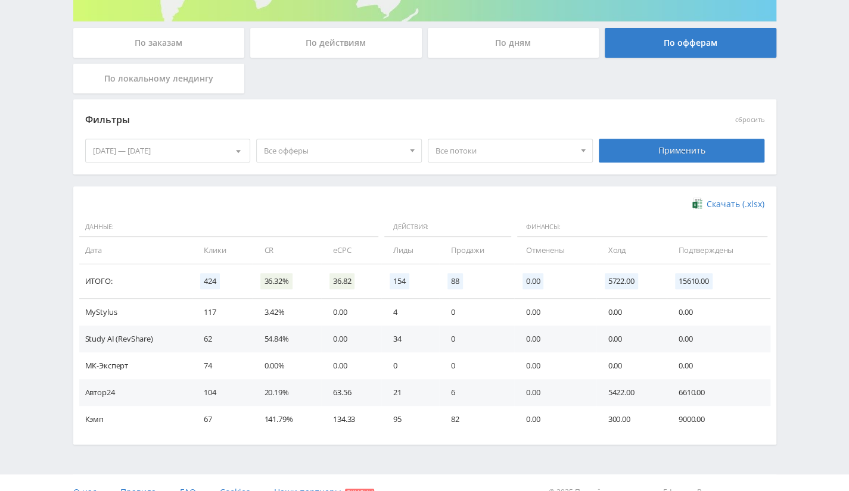
scroll to position [233, 0]
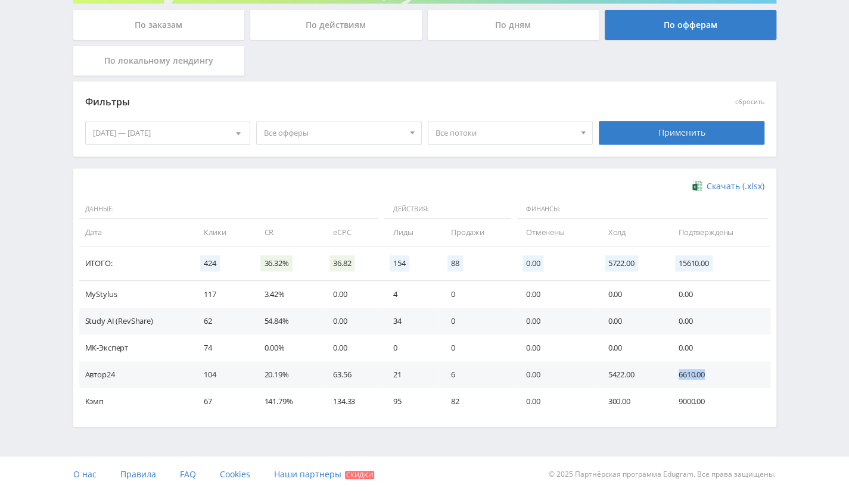
drag, startPoint x: 678, startPoint y: 378, endPoint x: 709, endPoint y: 376, distance: 31.7
click at [709, 376] on td "6610.00" at bounding box center [719, 375] width 104 height 27
drag, startPoint x: 692, startPoint y: 404, endPoint x: 711, endPoint y: 405, distance: 19.1
click at [711, 405] on td "9000.00" at bounding box center [719, 401] width 104 height 27
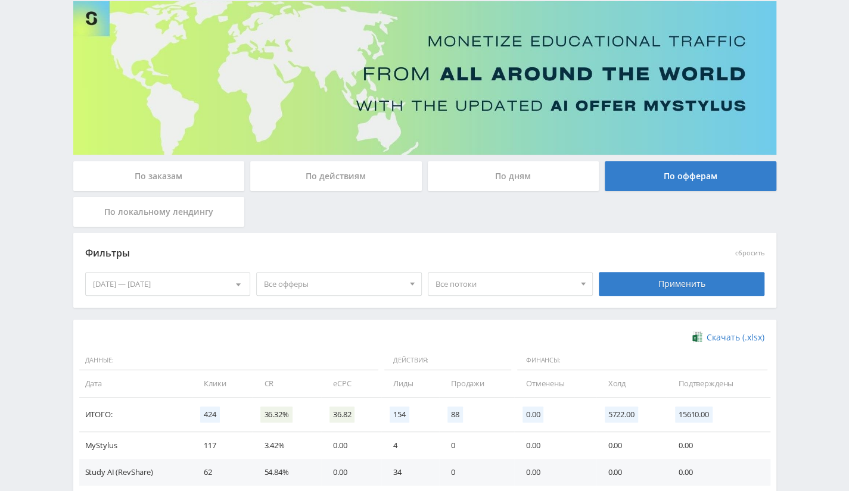
scroll to position [0, 0]
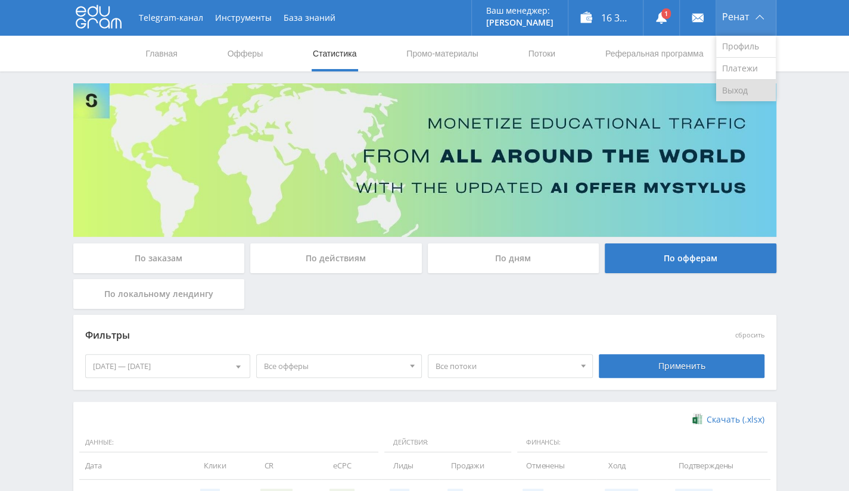
click at [746, 86] on link "Выход" at bounding box center [746, 90] width 60 height 21
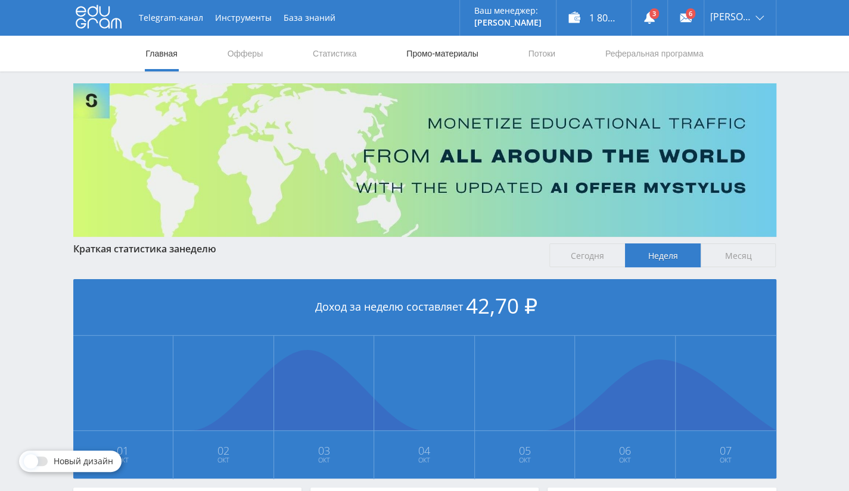
click at [450, 54] on link "Промо-материалы" at bounding box center [442, 54] width 74 height 36
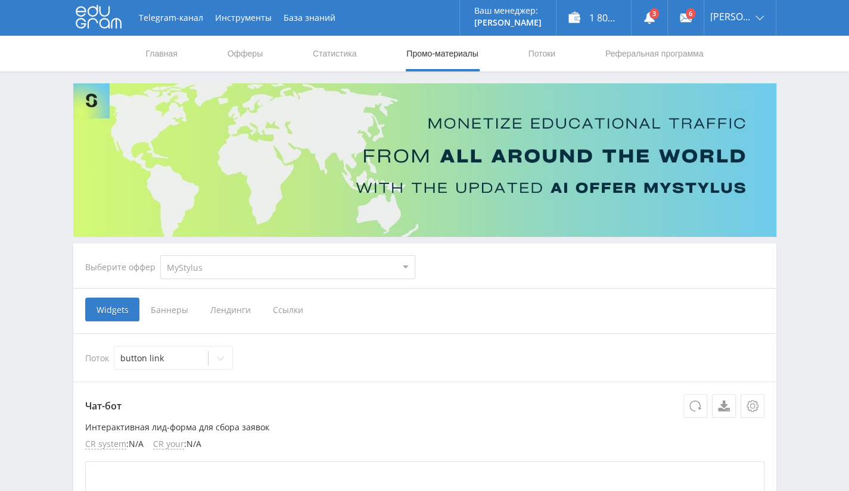
click at [257, 266] on select "MyStylus MyStylus - Revshare Кэмп Studybay Автор24 Studybay Brazil Study AI (Re…" at bounding box center [287, 268] width 255 height 24
select select "1"
click at [160, 256] on select "MyStylus MyStylus - Revshare Кэмп Studybay Автор24 Studybay Brazil Study AI (Re…" at bounding box center [287, 268] width 255 height 24
click at [537, 52] on link "Потоки" at bounding box center [542, 54] width 30 height 36
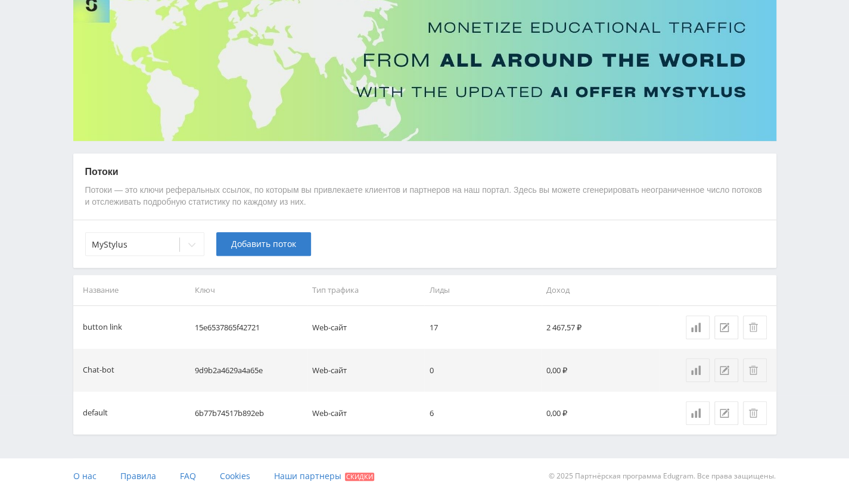
scroll to position [98, 0]
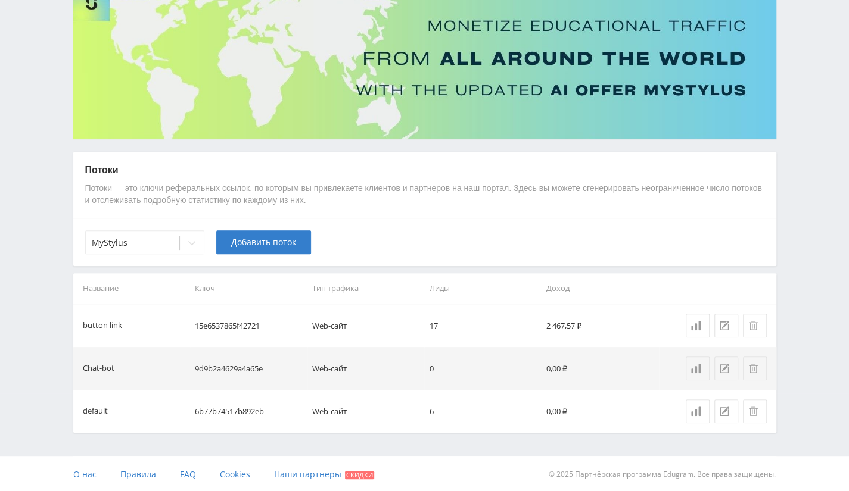
click at [144, 220] on div "MyStylus Добавить поток" at bounding box center [424, 242] width 703 height 48
click at [143, 245] on div at bounding box center [133, 243] width 82 height 12
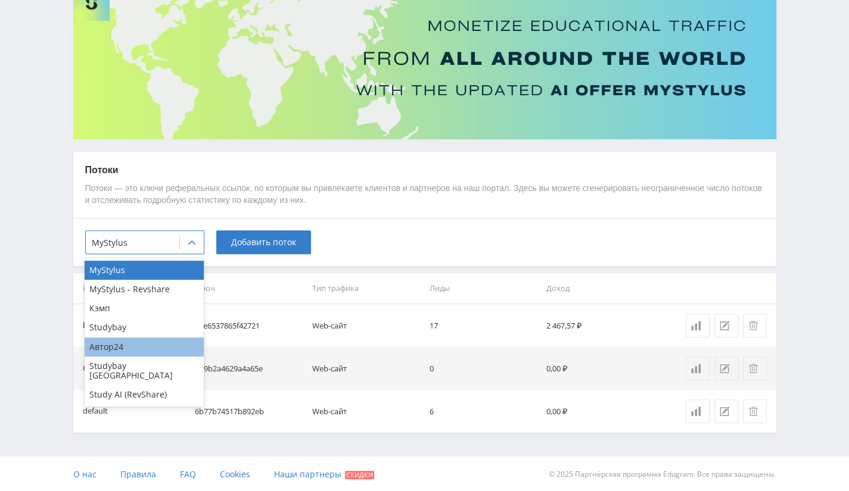
click at [126, 340] on div "Автор24" at bounding box center [144, 347] width 119 height 19
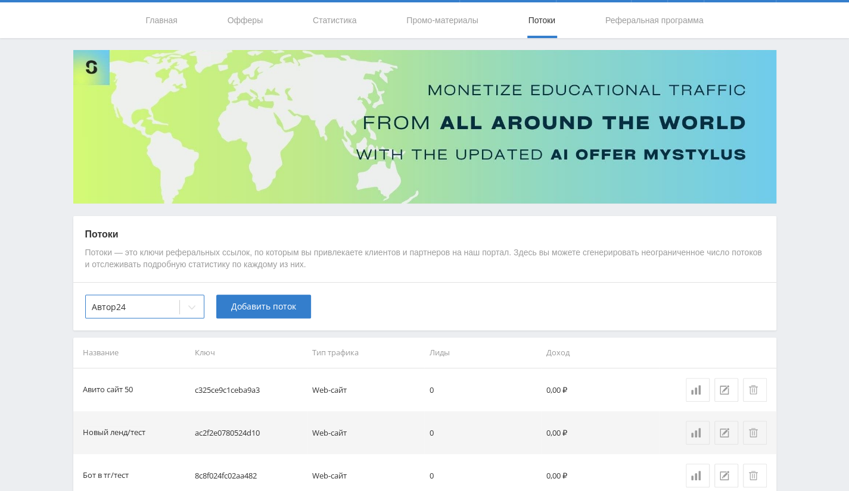
scroll to position [0, 0]
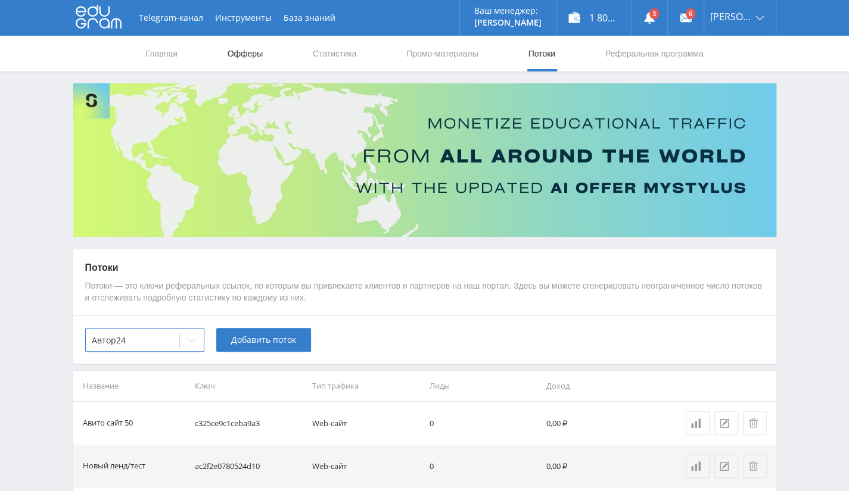
click at [239, 48] on link "Офферы" at bounding box center [245, 54] width 38 height 36
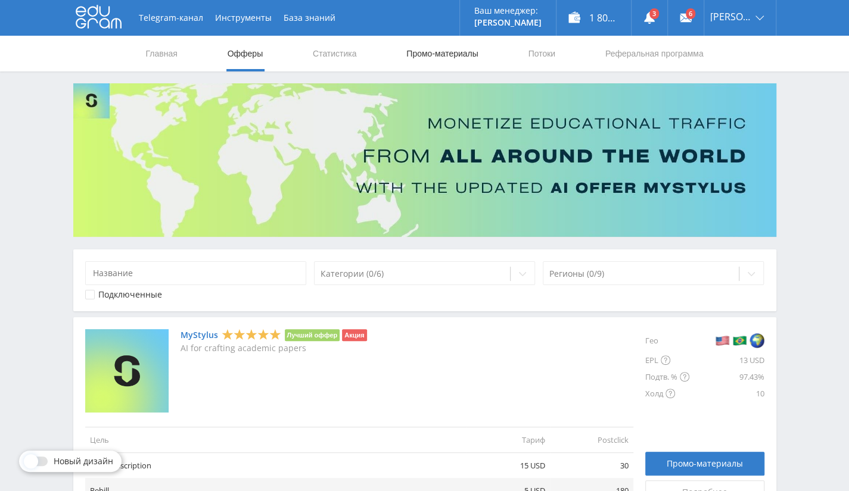
click at [451, 49] on link "Промо-материалы" at bounding box center [442, 54] width 74 height 36
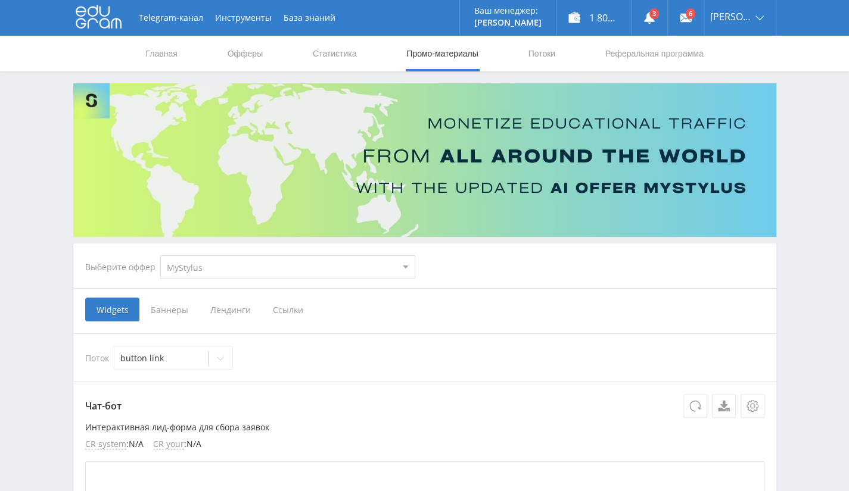
click at [244, 277] on select "MyStylus MyStylus - Revshare Кэмп Studybay Автор24 Studybay Brazil Study AI (Re…" at bounding box center [287, 268] width 255 height 24
select select "1"
click at [160, 256] on select "MyStylus MyStylus - Revshare Кэмп Studybay Автор24 Studybay Brazil Study AI (Re…" at bounding box center [287, 268] width 255 height 24
click at [287, 306] on span "Ссылки" at bounding box center [287, 310] width 53 height 24
click at [0, 0] on input "Ссылки" at bounding box center [0, 0] width 0 height 0
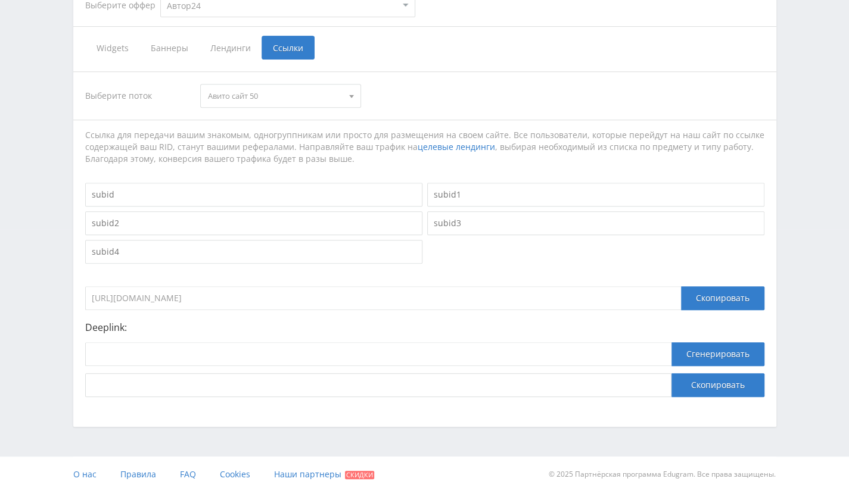
select select "1"
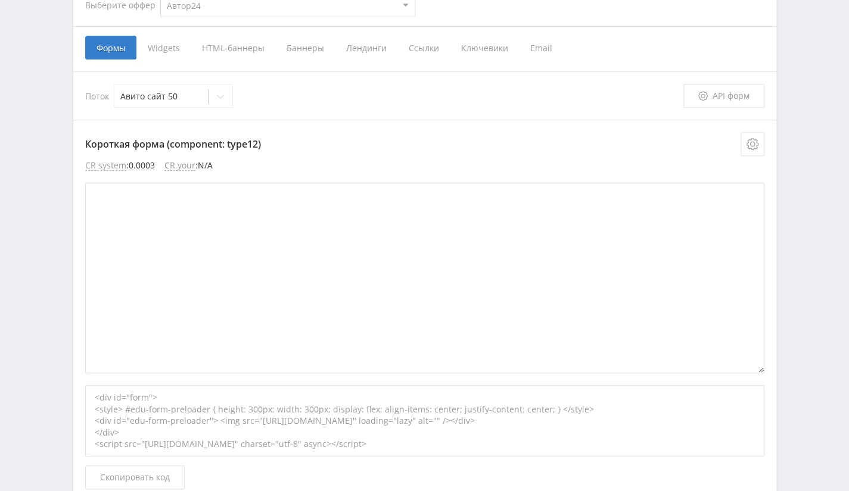
scroll to position [24, 0]
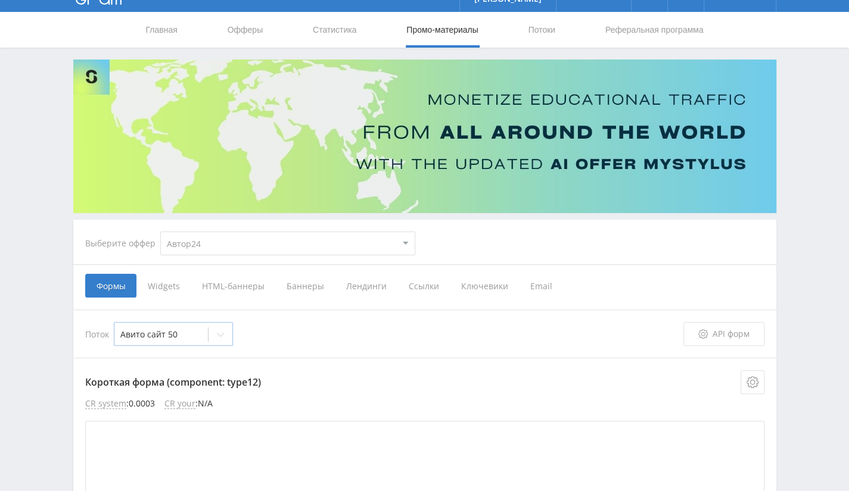
click at [164, 337] on div at bounding box center [161, 335] width 82 height 12
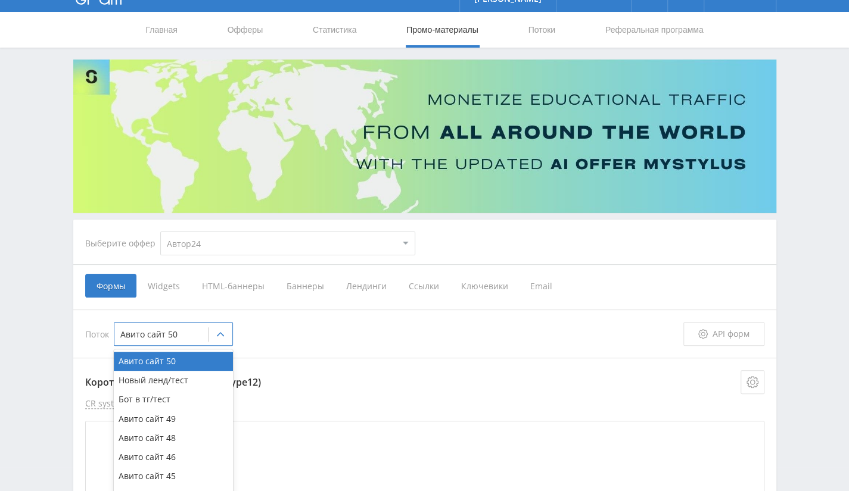
click at [413, 288] on span "Ссылки" at bounding box center [423, 286] width 52 height 24
click at [0, 0] on input "Ссылки" at bounding box center [0, 0] width 0 height 0
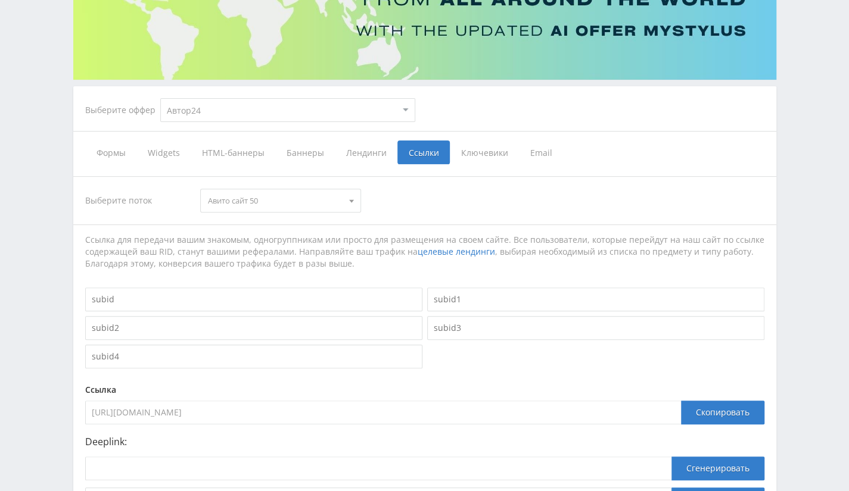
scroll to position [262, 0]
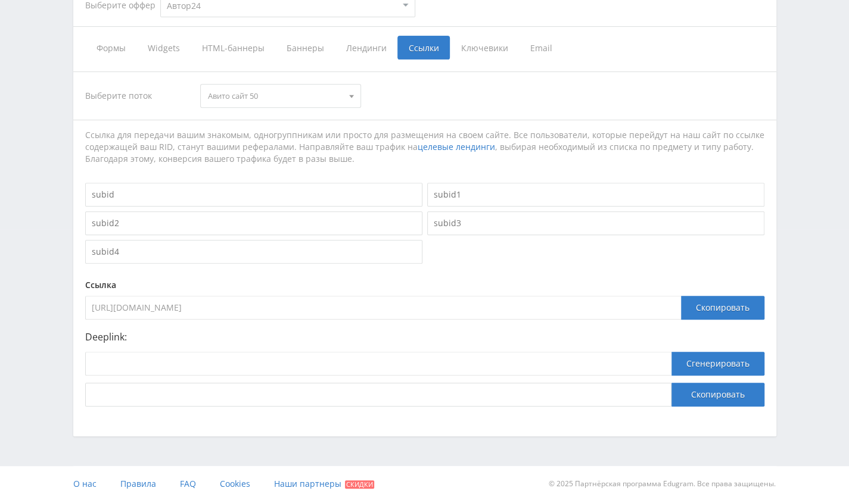
click at [305, 89] on span "Авито сайт 50" at bounding box center [275, 96] width 135 height 23
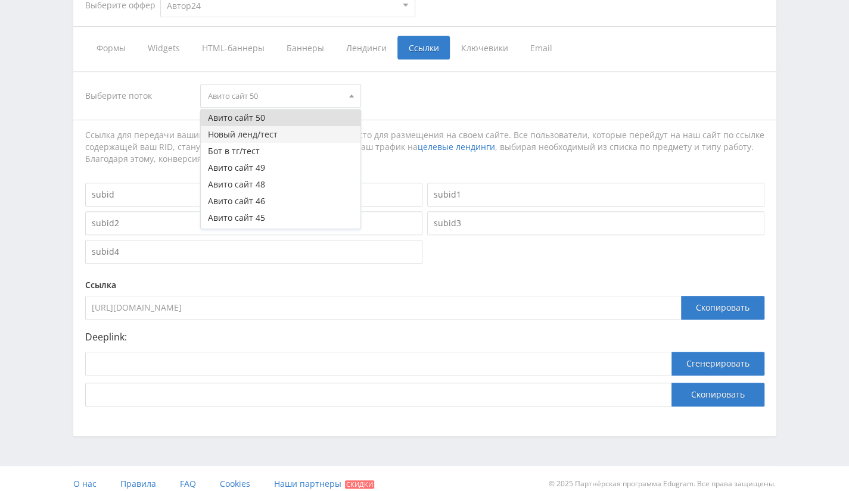
click at [272, 133] on button "Новый ленд/тест" at bounding box center [281, 134] width 160 height 17
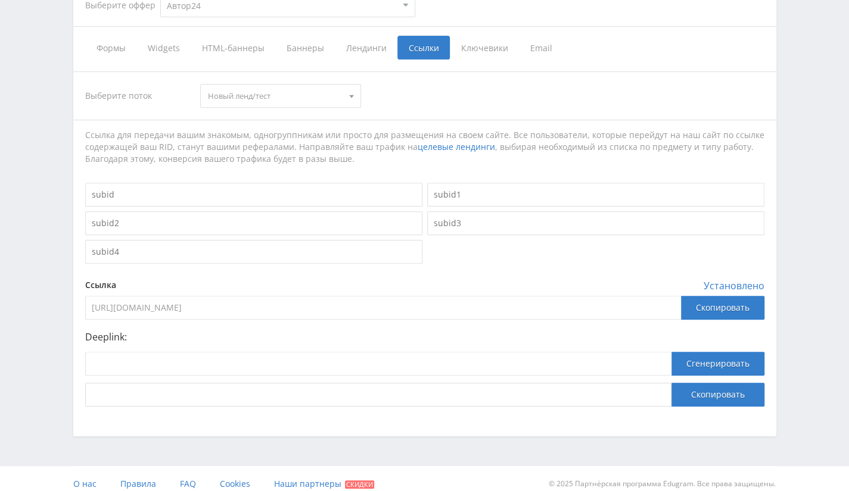
click at [230, 305] on input "https://eduforms.org/unreg-order?rid=ac2f2e0780524d10" at bounding box center [383, 308] width 596 height 24
click at [218, 365] on input at bounding box center [378, 364] width 586 height 24
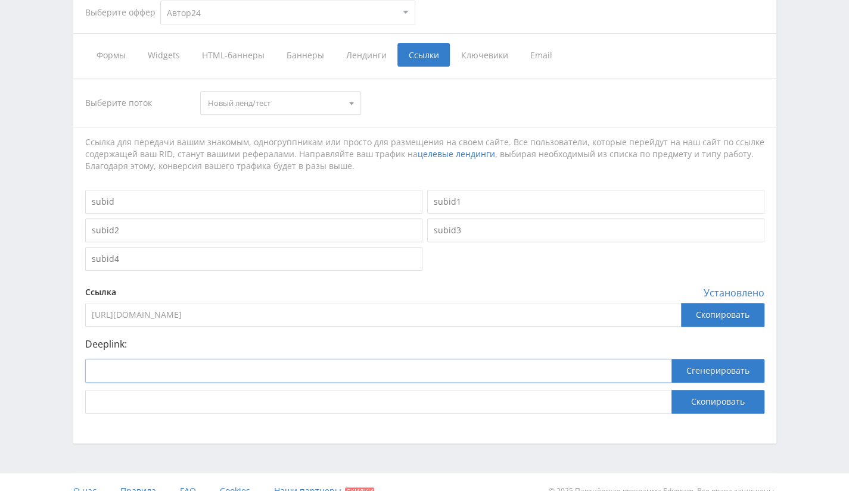
scroll to position [272, 0]
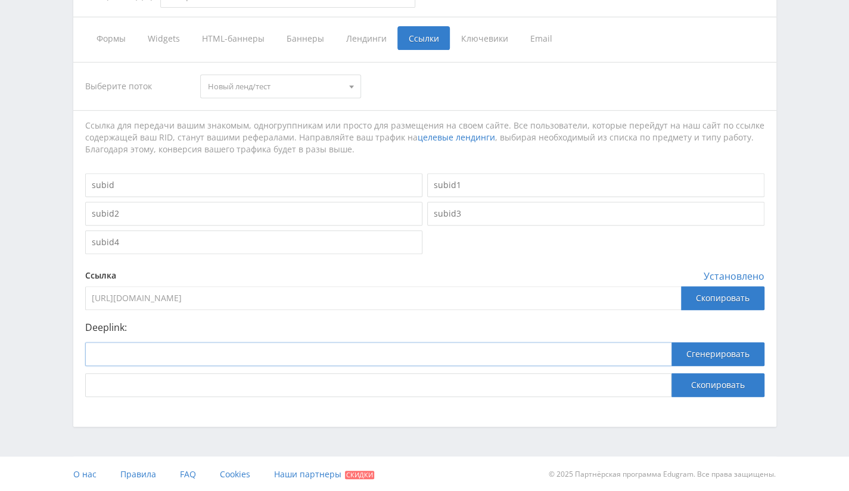
paste input "https://eduforms.org/unreg-order?rid=ac2f2e0780524d10"
click at [292, 350] on input "https://eduforms.org/unreg-order?rid=ac2f2e0780524d10" at bounding box center [378, 354] width 586 height 24
paste input "uber-model.webflow.io/"
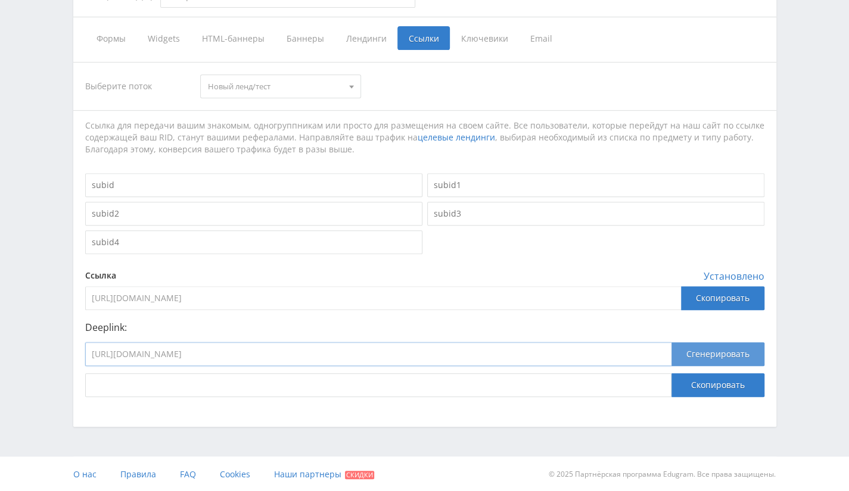
type input "https://uber-model.webflow.io/"
click at [693, 359] on button "Сгенерировать" at bounding box center [717, 354] width 93 height 24
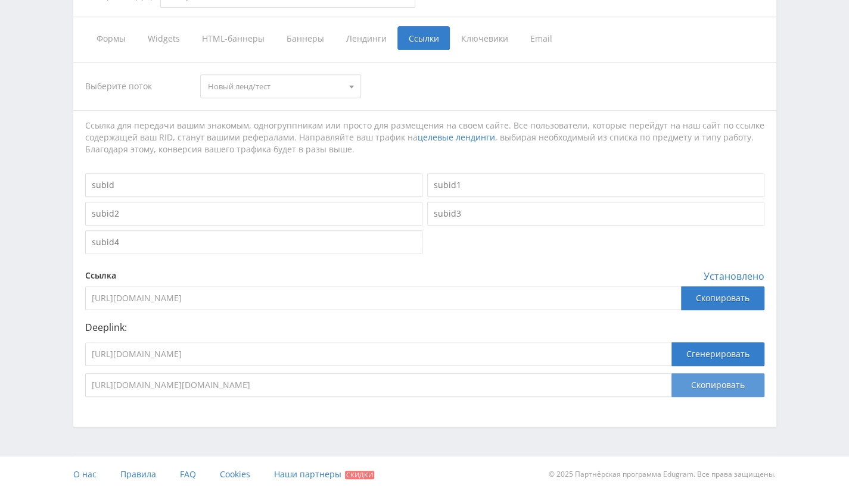
click at [699, 392] on button "Скопировать" at bounding box center [717, 385] width 93 height 24
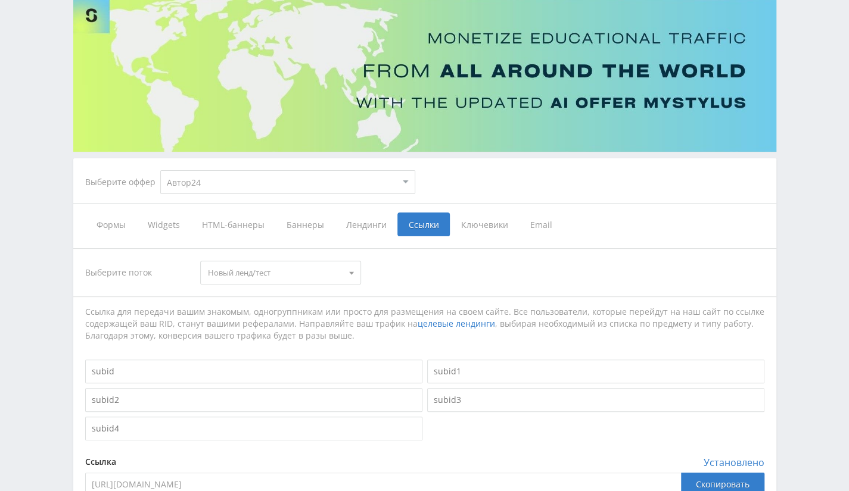
scroll to position [0, 0]
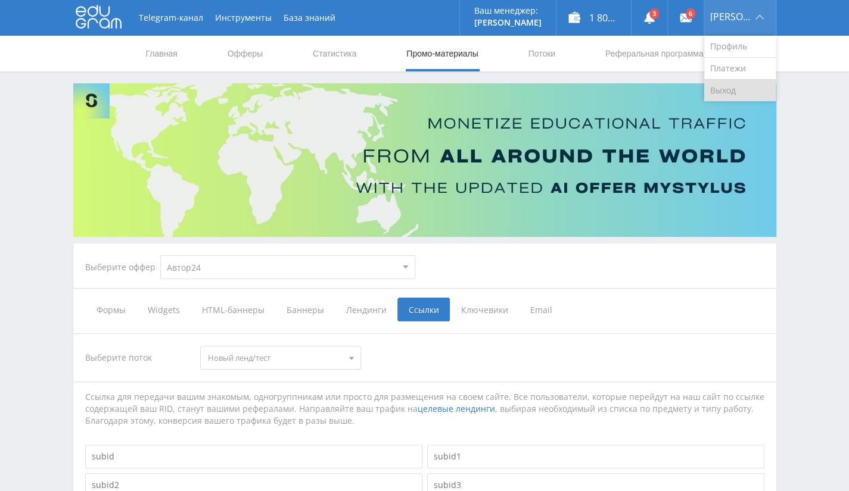
click at [733, 93] on link "Выход" at bounding box center [739, 90] width 71 height 21
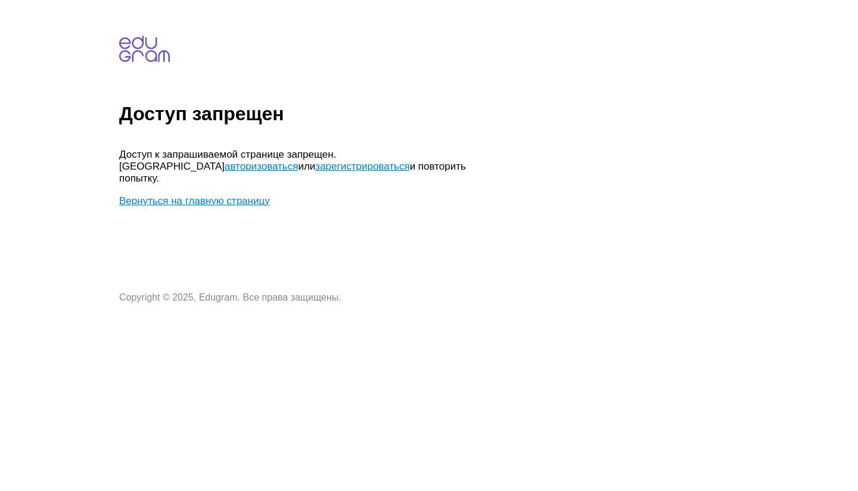
click at [180, 195] on link "Вернуться на главную страницу" at bounding box center [194, 200] width 151 height 11
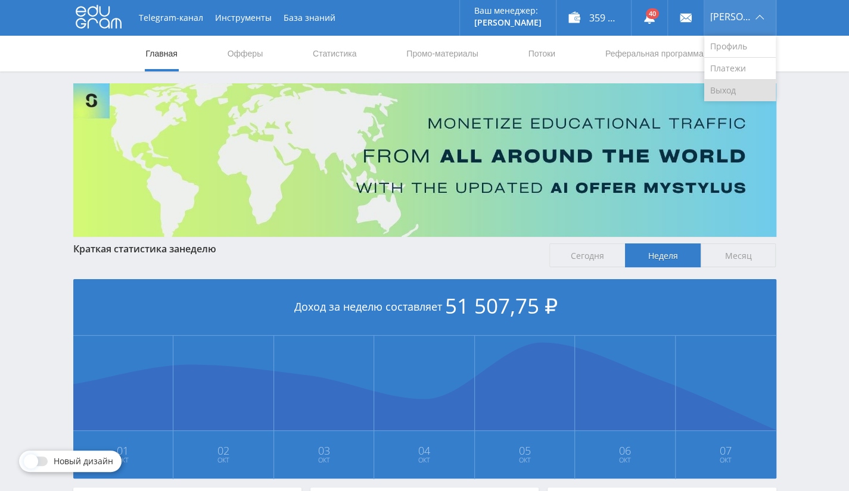
click at [731, 89] on link "Выход" at bounding box center [739, 90] width 71 height 21
